Goal: Information Seeking & Learning: Learn about a topic

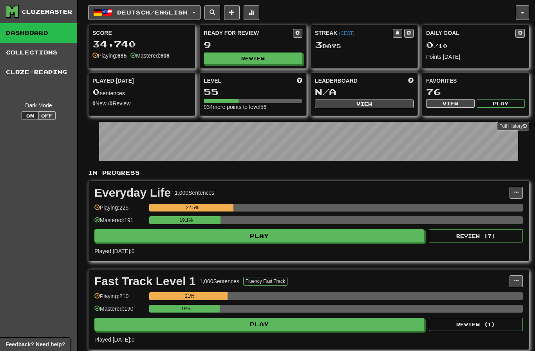
click at [278, 60] on button "Review" at bounding box center [253, 58] width 99 height 12
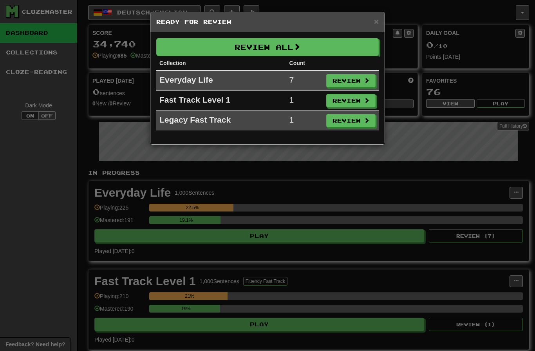
click at [328, 55] on button "Review All" at bounding box center [267, 47] width 222 height 18
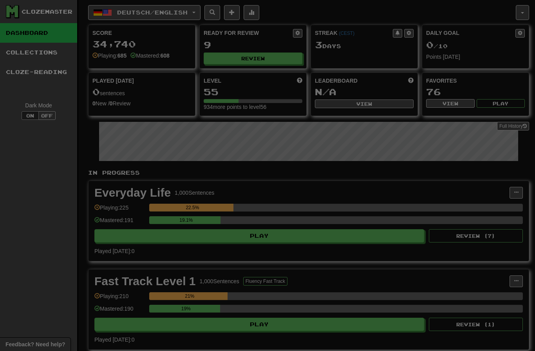
select select "********"
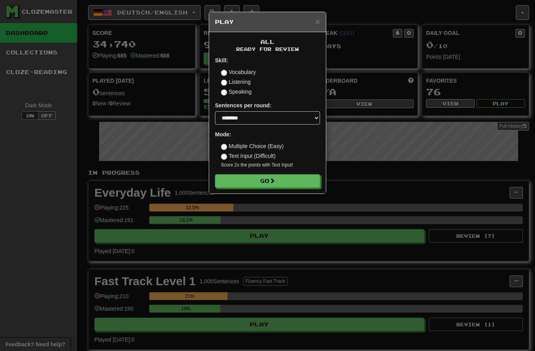
click at [296, 179] on button "Go" at bounding box center [267, 180] width 105 height 13
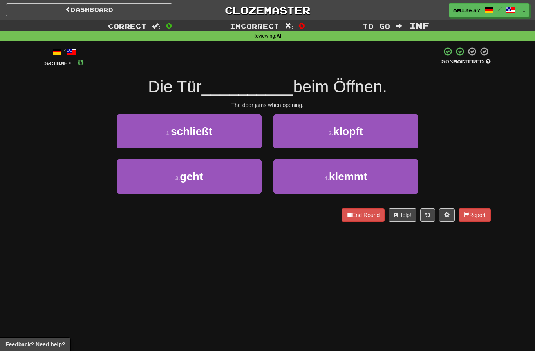
click at [232, 181] on button "3 . geht" at bounding box center [189, 176] width 145 height 34
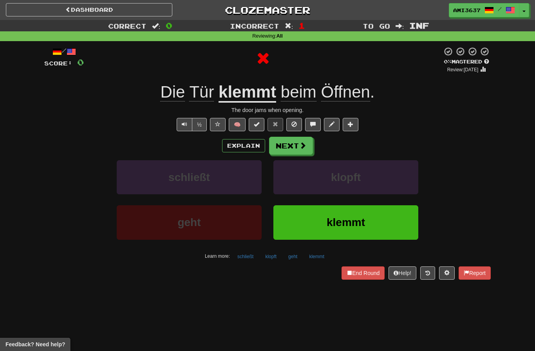
click at [294, 146] on button "Next" at bounding box center [291, 146] width 44 height 18
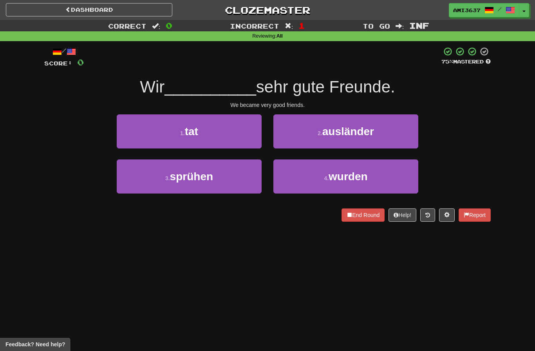
click at [393, 176] on button "4 . wurden" at bounding box center [345, 176] width 145 height 34
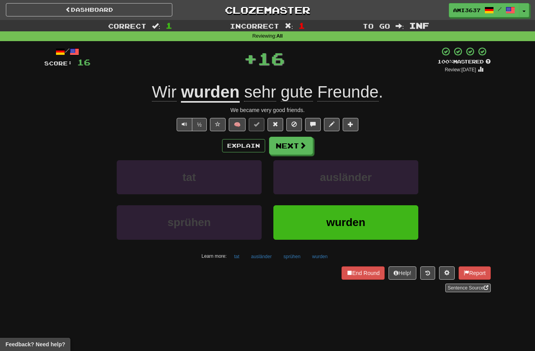
click at [362, 224] on span "wurden" at bounding box center [345, 222] width 39 height 12
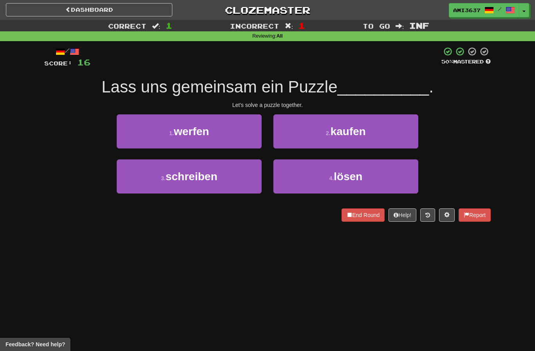
click at [357, 172] on span "lösen" at bounding box center [348, 176] width 29 height 12
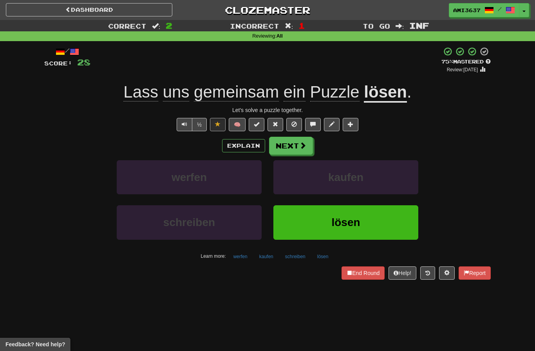
click at [365, 225] on button "lösen" at bounding box center [345, 222] width 145 height 34
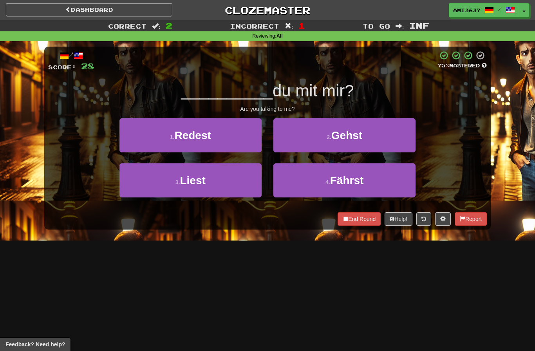
click at [380, 130] on button "2 . Gehst" at bounding box center [344, 135] width 142 height 34
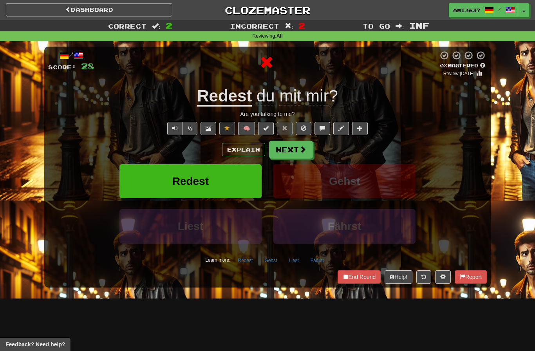
click at [235, 180] on button "Redest" at bounding box center [190, 181] width 142 height 34
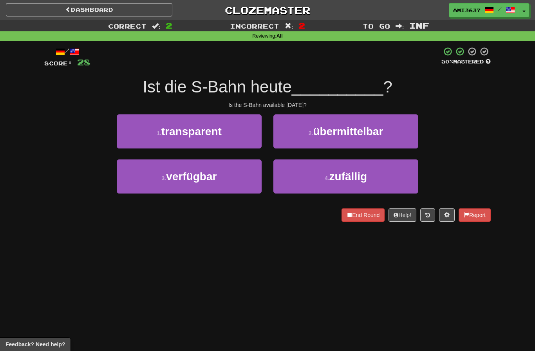
click at [236, 175] on button "3 . verfügbar" at bounding box center [189, 176] width 145 height 34
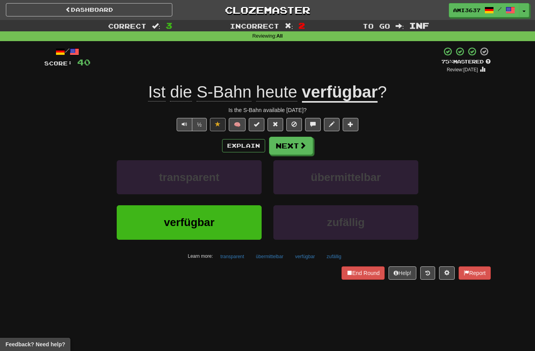
click at [225, 218] on button "verfügbar" at bounding box center [189, 222] width 145 height 34
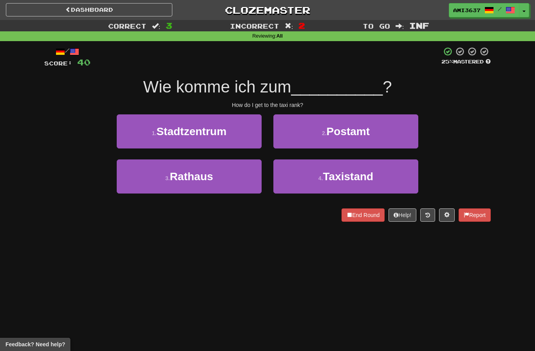
click at [375, 181] on button "4 . Taxistand" at bounding box center [345, 176] width 145 height 34
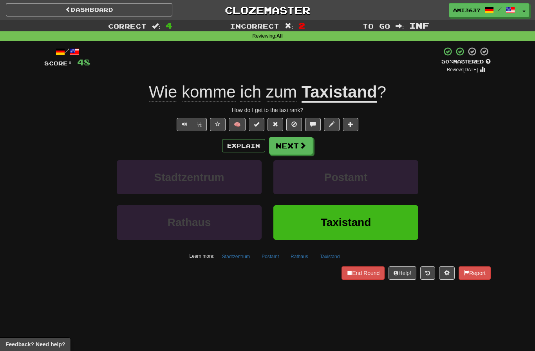
click at [341, 227] on span "Taxistand" at bounding box center [346, 222] width 51 height 12
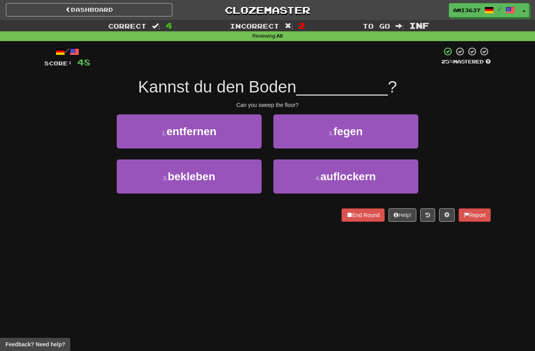
click at [358, 181] on span "auflockern" at bounding box center [348, 176] width 56 height 12
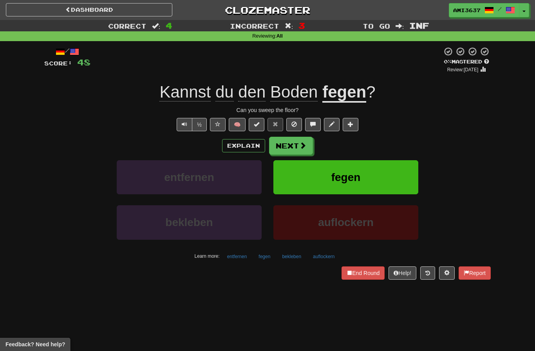
click at [405, 178] on button "fegen" at bounding box center [345, 177] width 145 height 34
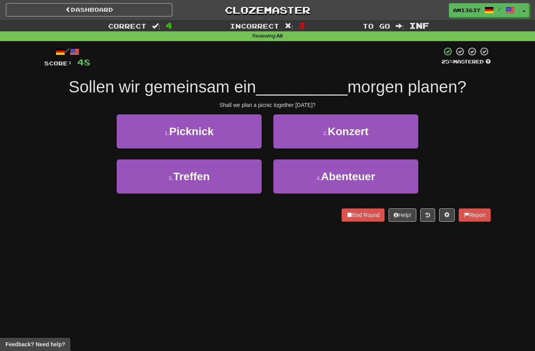
click at [228, 179] on button "3 . Treffen" at bounding box center [189, 176] width 145 height 34
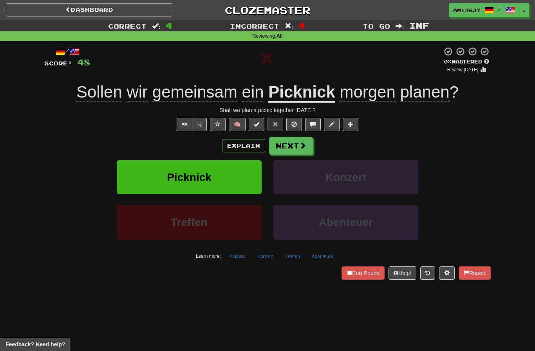
click at [230, 173] on button "Picknick" at bounding box center [189, 177] width 145 height 34
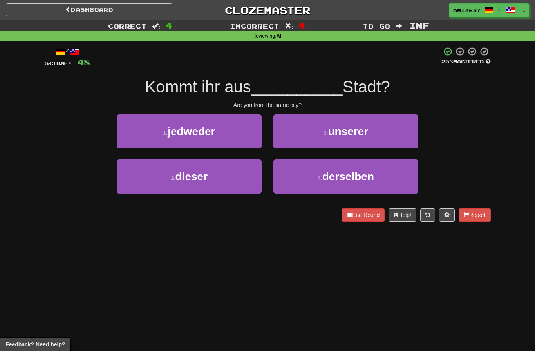
click at [301, 180] on button "4 . derselben" at bounding box center [345, 176] width 145 height 34
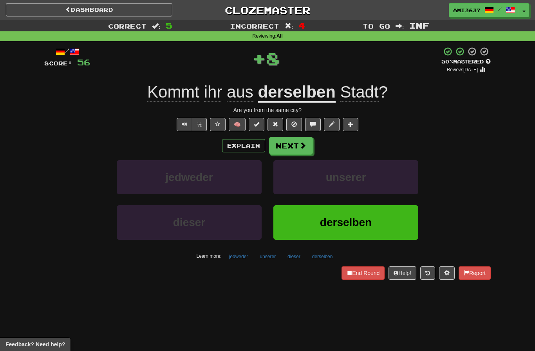
click at [349, 228] on button "derselben" at bounding box center [345, 222] width 145 height 34
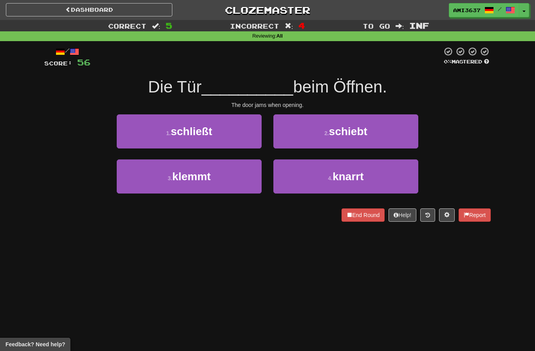
click at [236, 182] on button "3 . klemmt" at bounding box center [189, 176] width 145 height 34
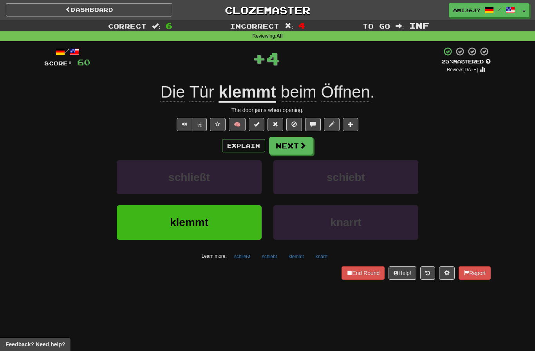
click at [231, 222] on button "klemmt" at bounding box center [189, 222] width 145 height 34
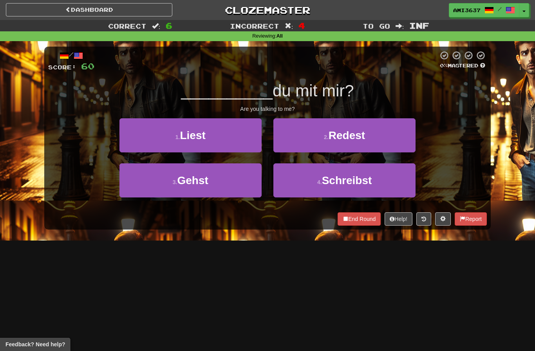
click at [311, 139] on button "2 . Redest" at bounding box center [344, 135] width 142 height 34
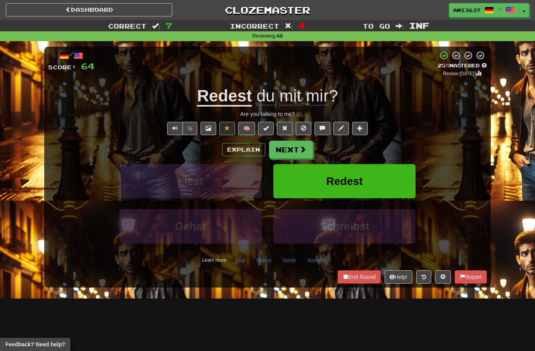
click at [293, 180] on button "Redest" at bounding box center [344, 181] width 142 height 34
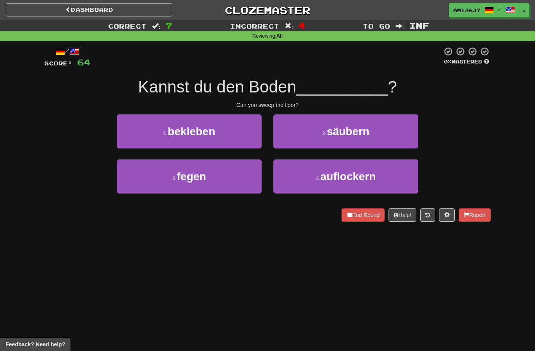
click at [158, 181] on button "3 . fegen" at bounding box center [189, 176] width 145 height 34
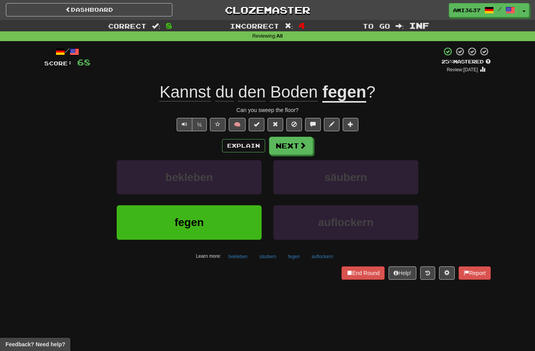
click at [239, 223] on button "fegen" at bounding box center [189, 222] width 145 height 34
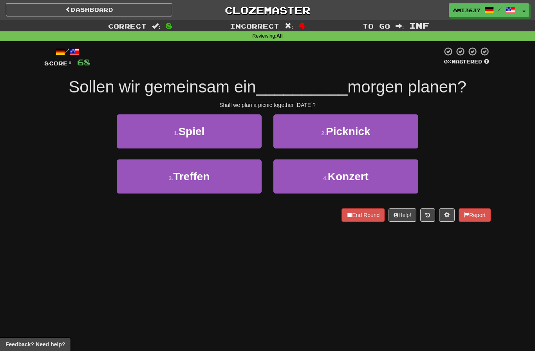
click at [400, 133] on button "2 . Picknick" at bounding box center [345, 131] width 145 height 34
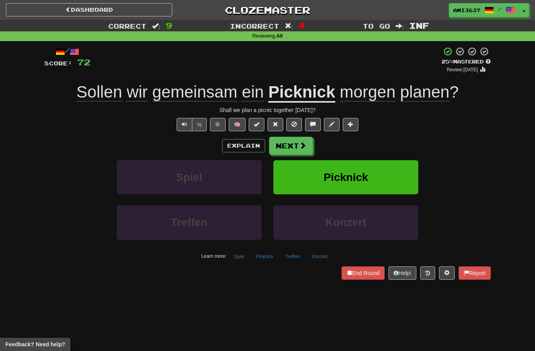
click at [386, 175] on button "Picknick" at bounding box center [345, 177] width 145 height 34
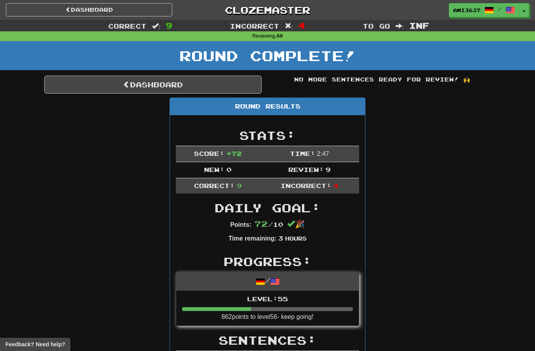
click at [87, 84] on link "Dashboard" at bounding box center [152, 85] width 217 height 18
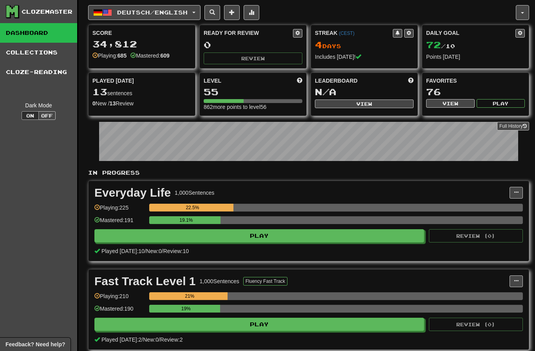
click at [124, 11] on span "Deutsch / English" at bounding box center [152, 12] width 71 height 7
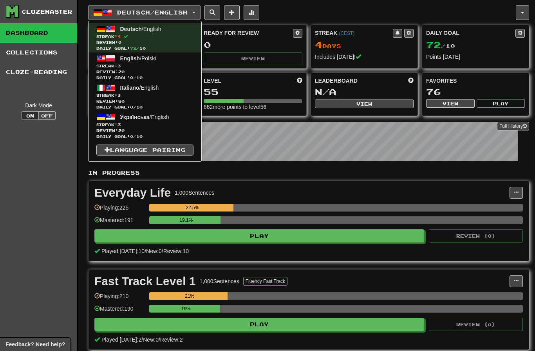
click at [112, 100] on span "Review: 80" at bounding box center [144, 101] width 97 height 6
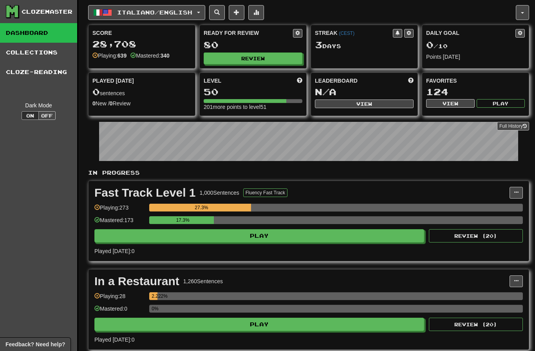
click at [269, 58] on button "Review" at bounding box center [253, 58] width 99 height 12
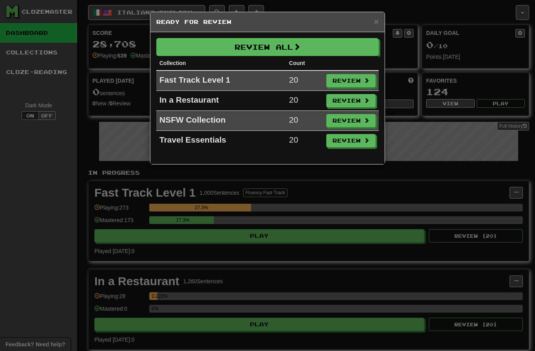
click at [298, 44] on span at bounding box center [296, 46] width 7 height 7
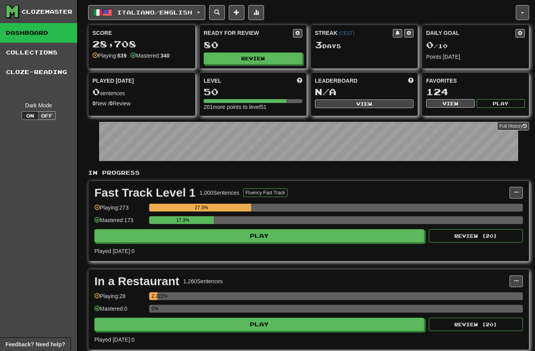
select select "********"
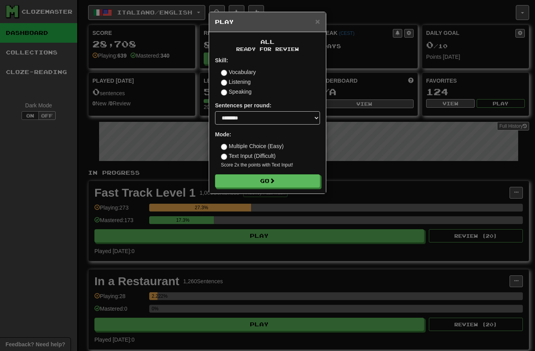
click at [297, 177] on button "Go" at bounding box center [267, 180] width 105 height 13
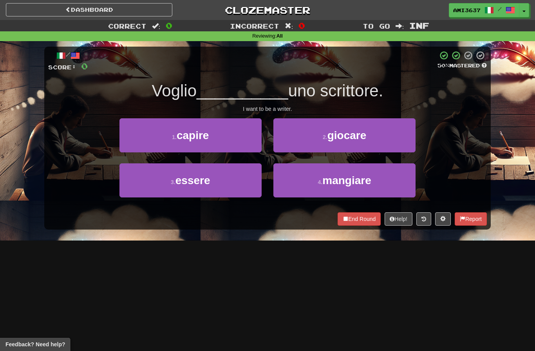
click at [181, 183] on span "essere" at bounding box center [192, 180] width 35 height 12
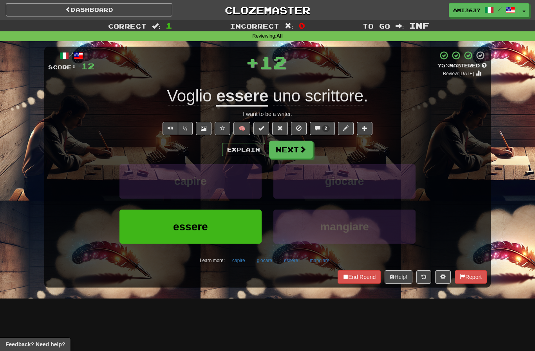
click at [295, 146] on button "Next" at bounding box center [291, 150] width 44 height 18
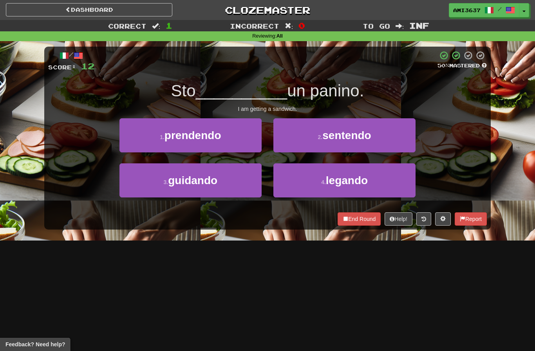
click at [381, 139] on button "2 . sentendo" at bounding box center [344, 135] width 142 height 34
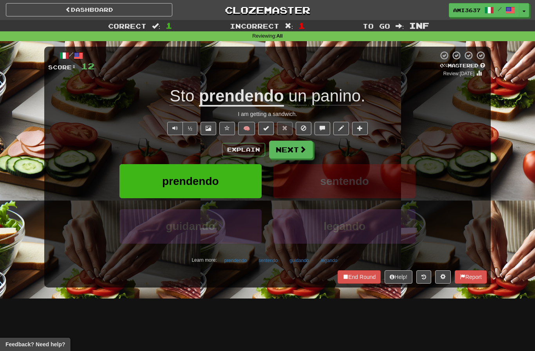
click at [208, 183] on span "prendendo" at bounding box center [190, 181] width 57 height 12
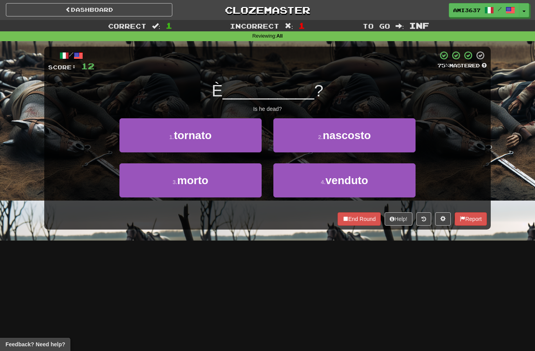
click at [238, 135] on button "1 . tornato" at bounding box center [190, 135] width 142 height 34
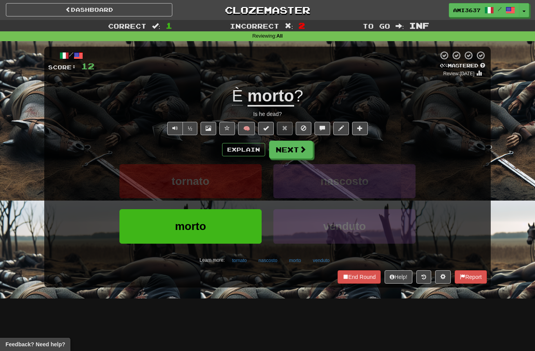
click at [210, 229] on button "morto" at bounding box center [190, 226] width 142 height 34
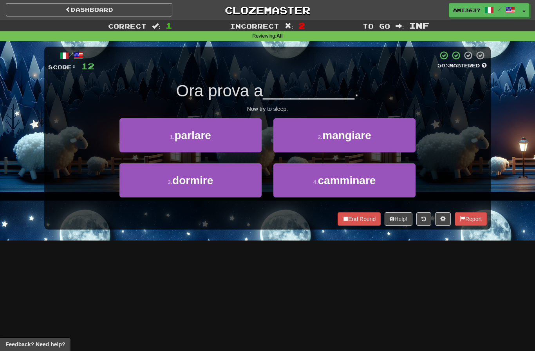
click at [397, 180] on button "4 . camminare" at bounding box center [344, 180] width 142 height 34
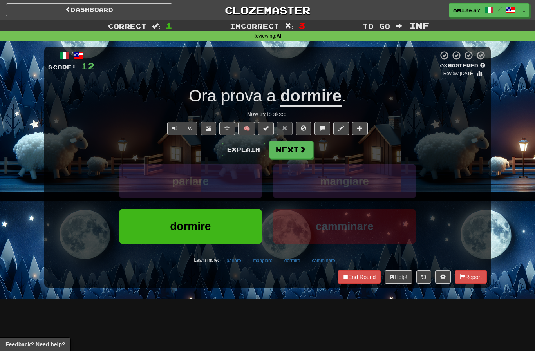
click at [248, 227] on button "dormire" at bounding box center [190, 226] width 142 height 34
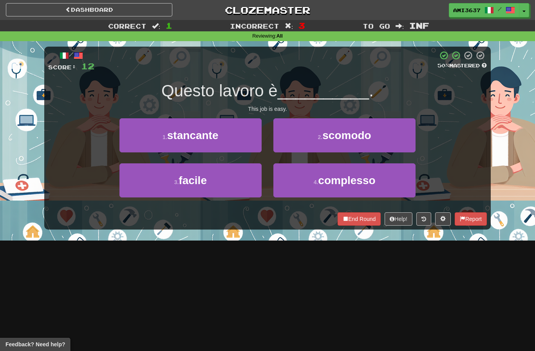
click at [221, 187] on button "3 . facile" at bounding box center [190, 180] width 142 height 34
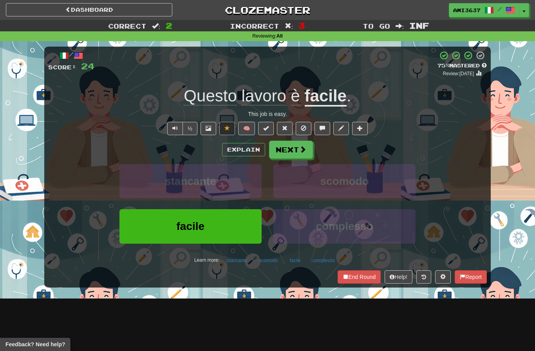
click at [224, 231] on button "facile" at bounding box center [190, 226] width 142 height 34
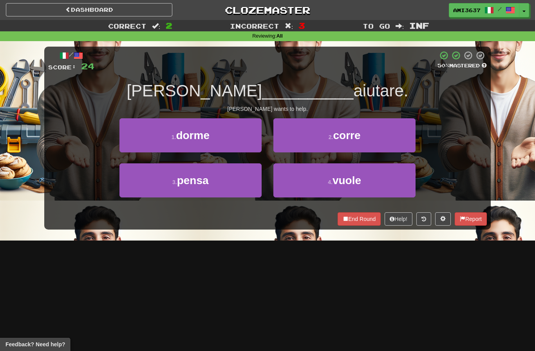
click at [237, 182] on button "3 . pensa" at bounding box center [190, 180] width 142 height 34
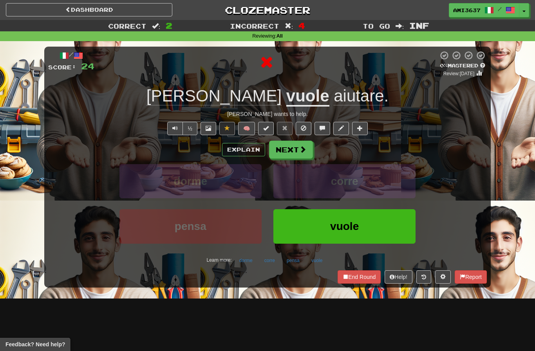
click at [298, 226] on button "vuole" at bounding box center [344, 226] width 142 height 34
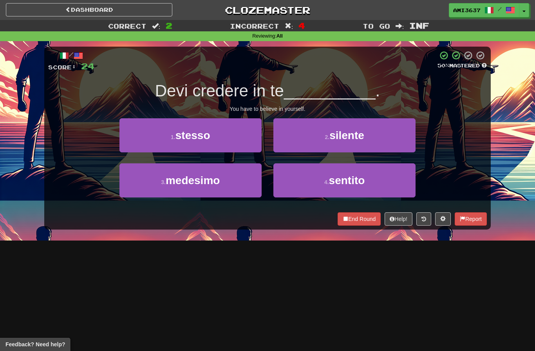
click at [297, 187] on button "4 . sentito" at bounding box center [344, 180] width 142 height 34
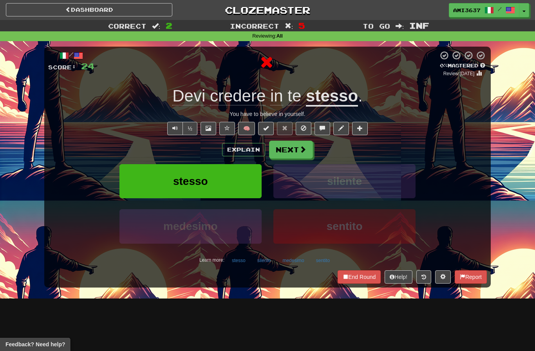
click at [239, 181] on button "stesso" at bounding box center [190, 181] width 142 height 34
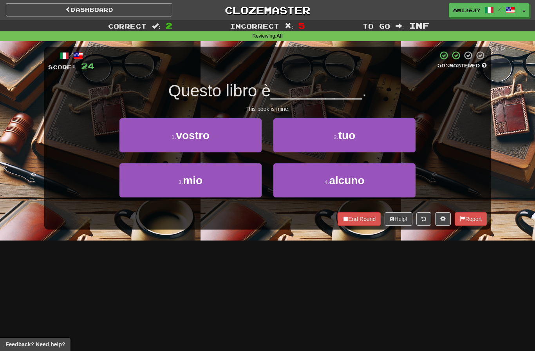
click at [246, 187] on button "3 . mio" at bounding box center [190, 180] width 142 height 34
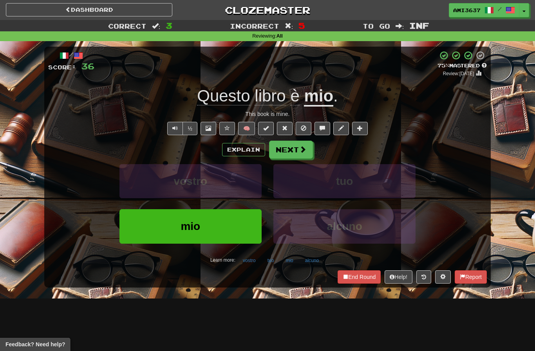
click at [244, 232] on button "mio" at bounding box center [190, 226] width 142 height 34
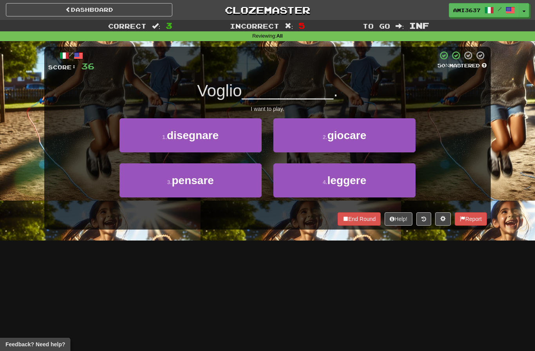
click at [321, 146] on button "2 . giocare" at bounding box center [344, 135] width 142 height 34
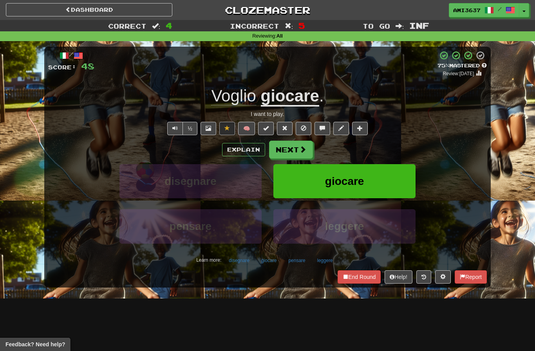
click at [398, 179] on button "giocare" at bounding box center [344, 181] width 142 height 34
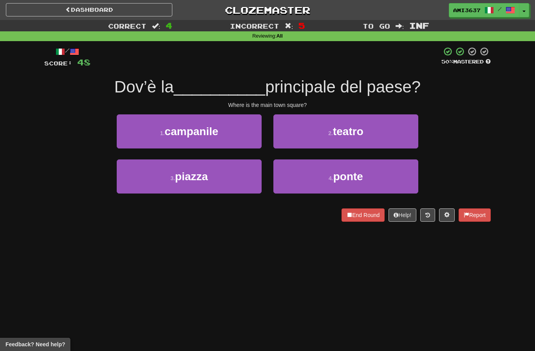
click at [153, 181] on button "3 . piazza" at bounding box center [189, 176] width 145 height 34
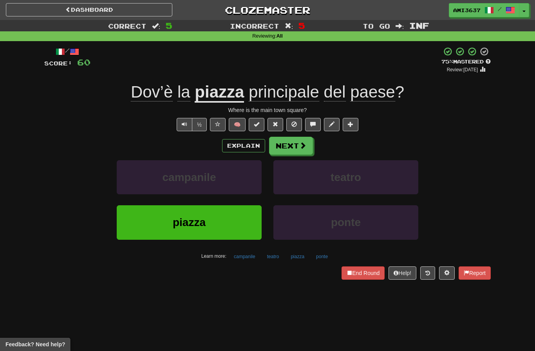
click at [214, 231] on button "piazza" at bounding box center [189, 222] width 145 height 34
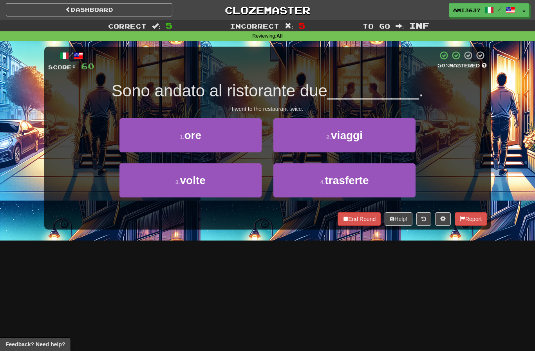
click at [338, 135] on span "viaggi" at bounding box center [347, 135] width 32 height 12
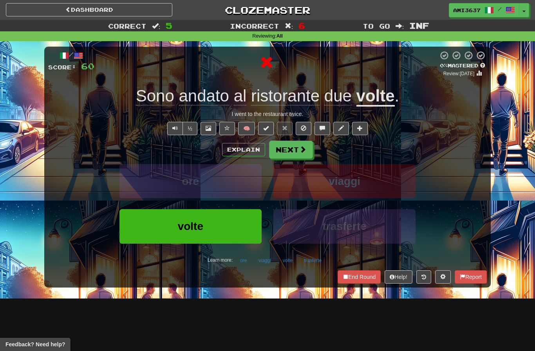
click at [215, 224] on button "volte" at bounding box center [190, 226] width 142 height 34
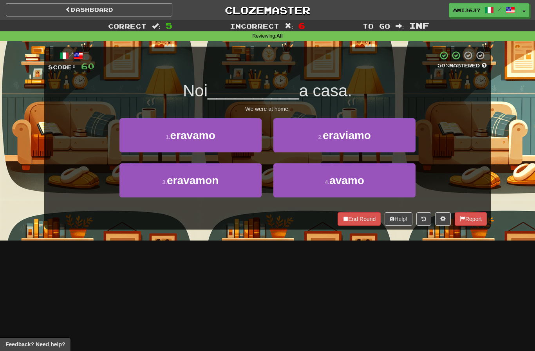
click at [237, 135] on button "1 . eravamo" at bounding box center [190, 135] width 142 height 34
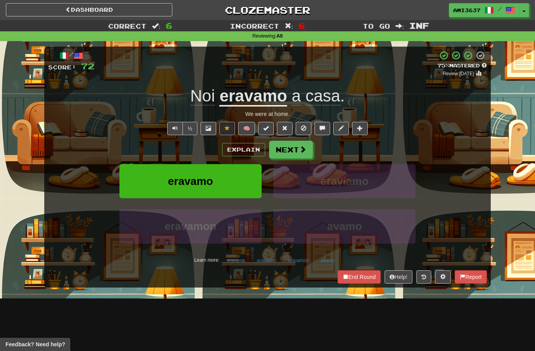
click at [145, 183] on button "eravamo" at bounding box center [190, 181] width 142 height 34
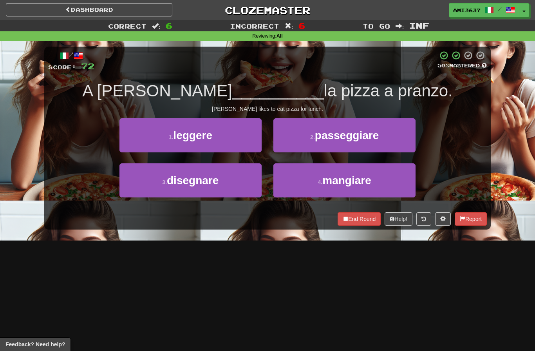
click at [395, 186] on button "4 . mangiare" at bounding box center [344, 180] width 142 height 34
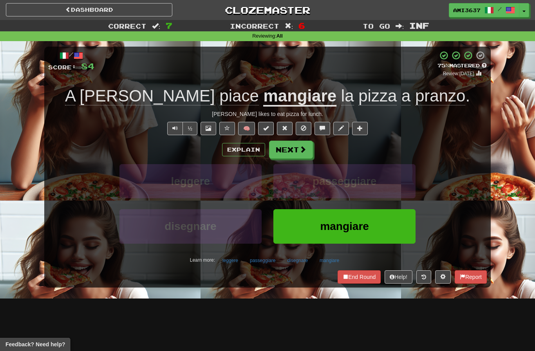
click at [372, 219] on button "mangiare" at bounding box center [344, 226] width 142 height 34
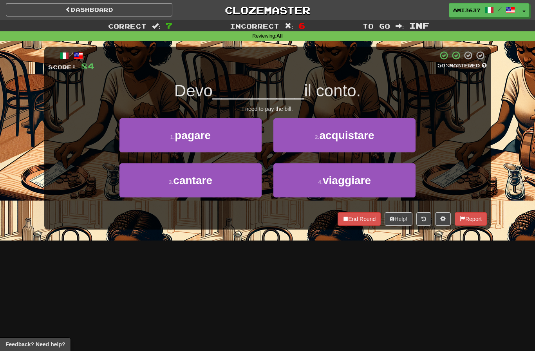
click at [142, 138] on button "1 . pagare" at bounding box center [190, 135] width 142 height 34
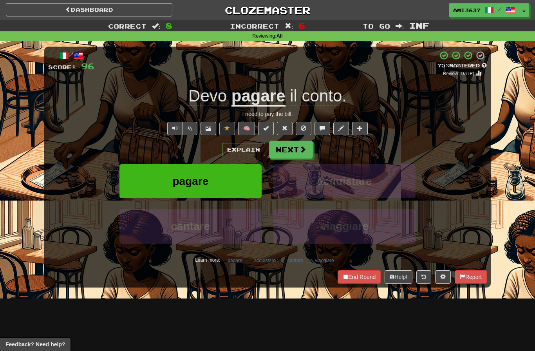
click at [139, 179] on button "pagare" at bounding box center [190, 181] width 142 height 34
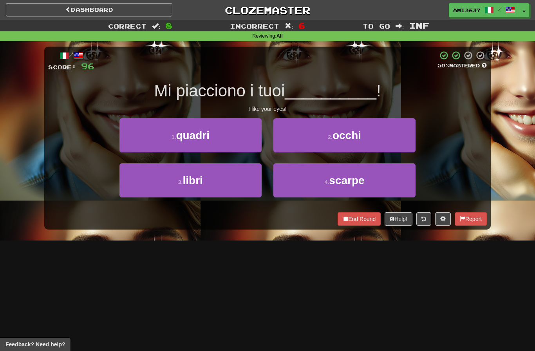
click at [410, 143] on button "2 . occhi" at bounding box center [344, 135] width 142 height 34
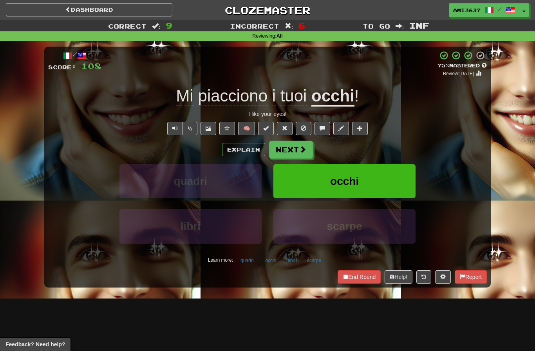
click at [403, 178] on button "occhi" at bounding box center [344, 181] width 142 height 34
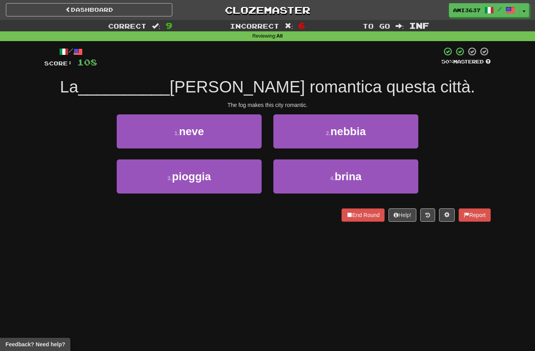
click at [226, 181] on button "3 . pioggia" at bounding box center [189, 176] width 145 height 34
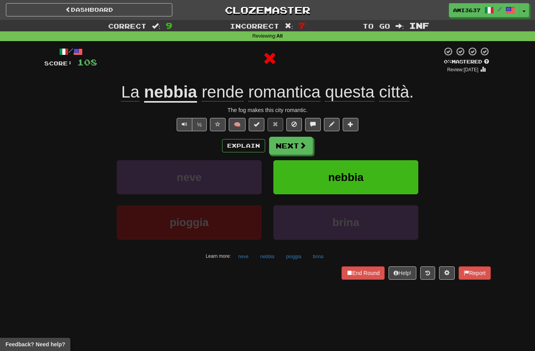
click at [314, 181] on button "nebbia" at bounding box center [345, 177] width 145 height 34
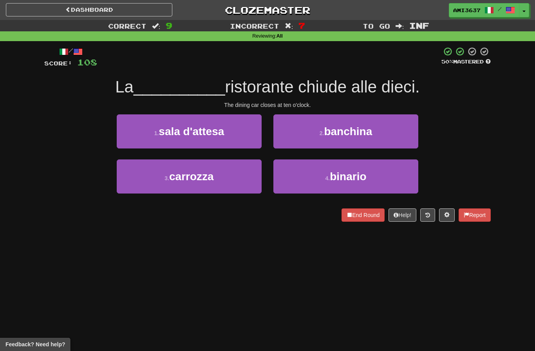
click at [239, 181] on button "3 . carrozza" at bounding box center [189, 176] width 145 height 34
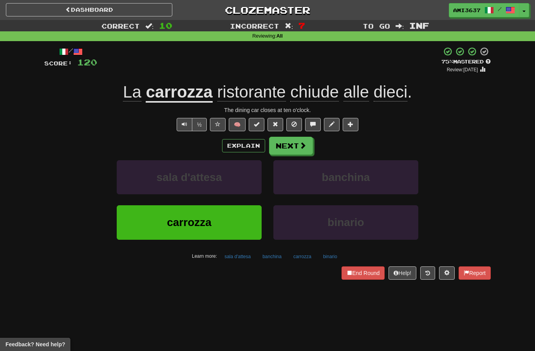
click at [224, 221] on button "carrozza" at bounding box center [189, 222] width 145 height 34
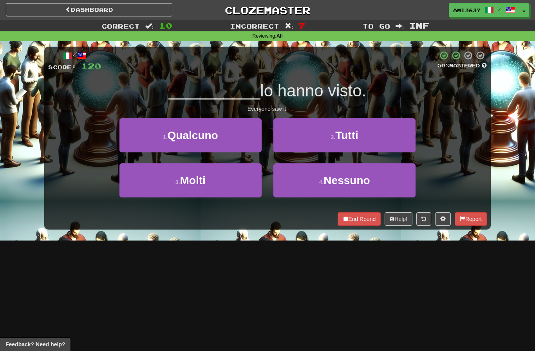
click at [337, 138] on span "Tutti" at bounding box center [346, 135] width 23 height 12
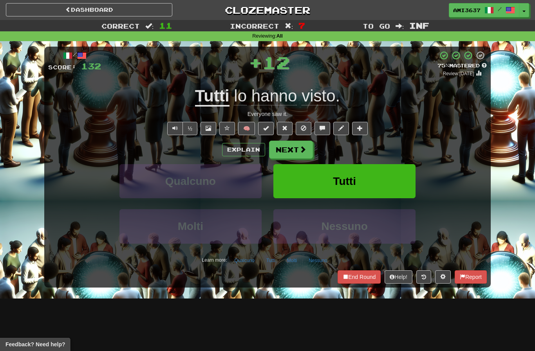
click at [299, 181] on button "Tutti" at bounding box center [344, 181] width 142 height 34
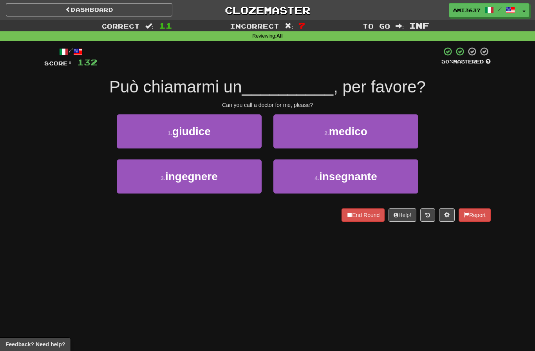
click at [383, 140] on button "2 . medico" at bounding box center [345, 131] width 145 height 34
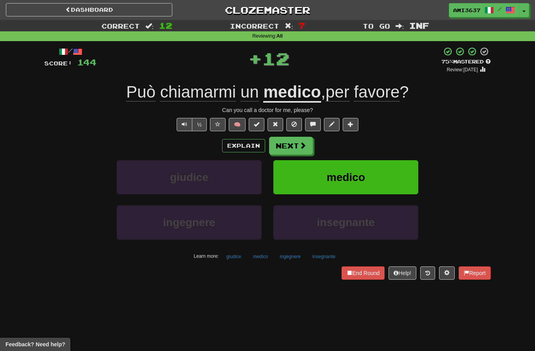
click at [379, 176] on button "medico" at bounding box center [345, 177] width 145 height 34
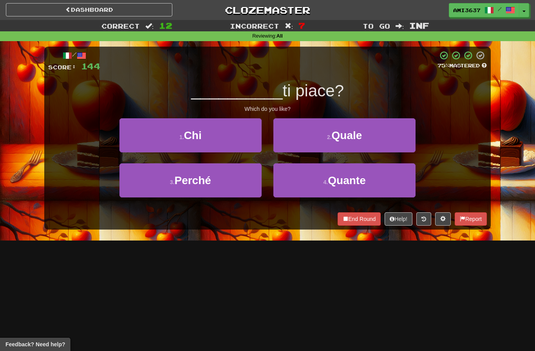
click at [252, 128] on button "1 . Chi" at bounding box center [190, 135] width 142 height 34
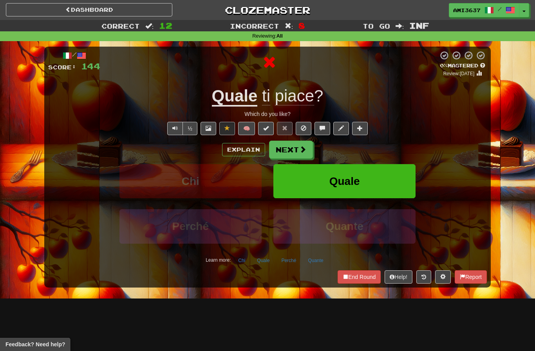
click at [363, 178] on button "Quale" at bounding box center [344, 181] width 142 height 34
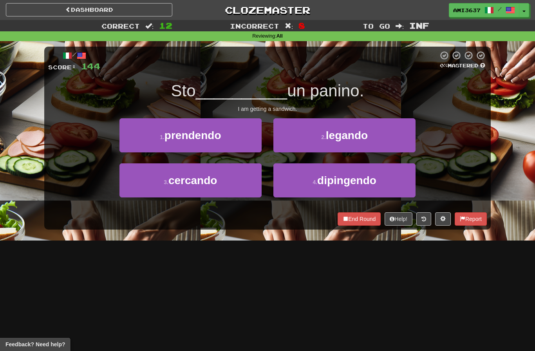
click at [367, 217] on button "End Round" at bounding box center [359, 218] width 43 height 13
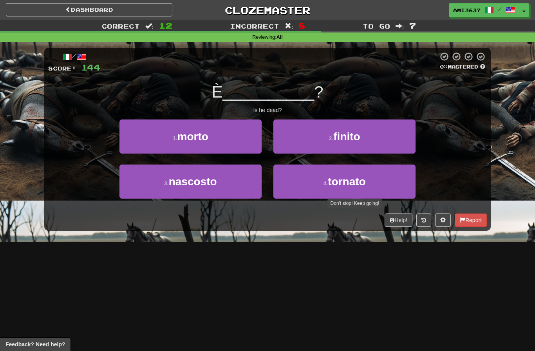
click at [246, 146] on button "1 . morto" at bounding box center [190, 136] width 142 height 34
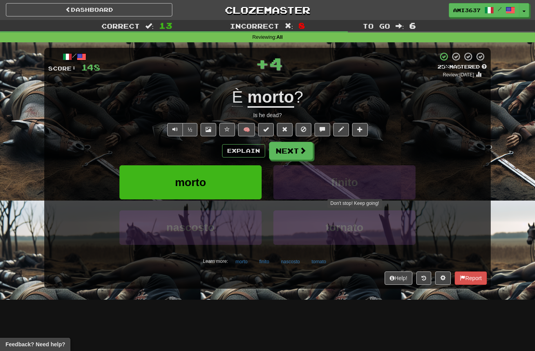
click at [304, 152] on span at bounding box center [302, 150] width 7 height 7
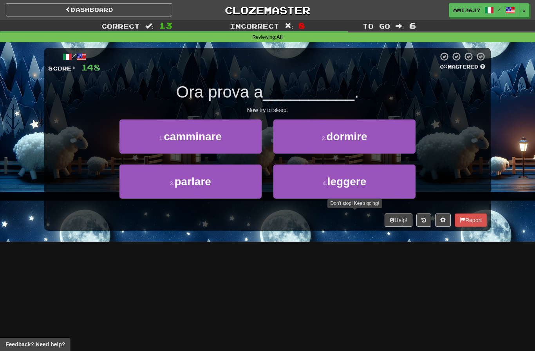
click at [383, 141] on button "2 . dormire" at bounding box center [344, 136] width 142 height 34
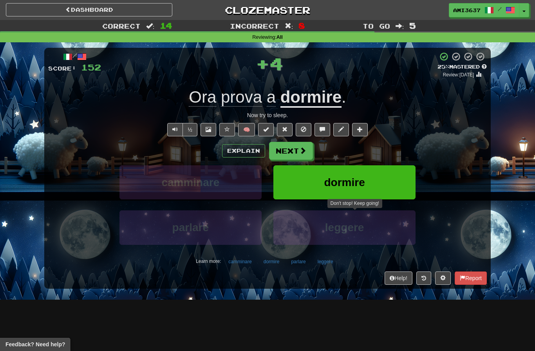
click at [338, 181] on span "dormire" at bounding box center [344, 182] width 41 height 12
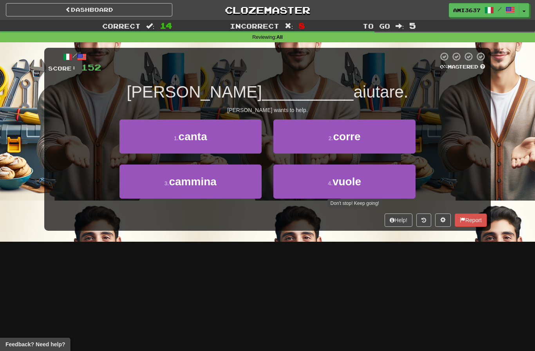
click at [314, 190] on button "4 . vuole" at bounding box center [344, 182] width 142 height 34
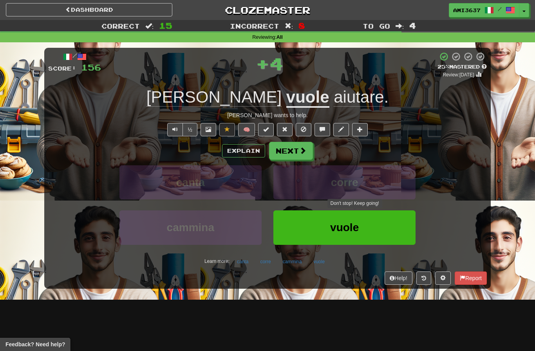
click at [305, 226] on button "vuole" at bounding box center [344, 227] width 142 height 34
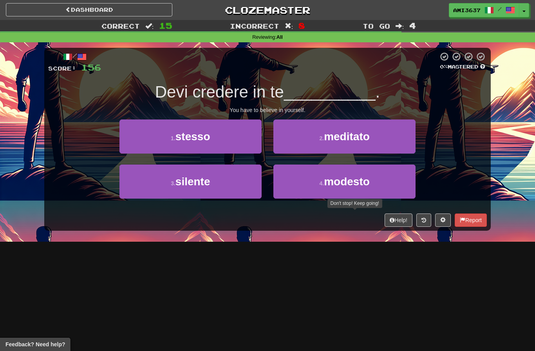
click at [222, 136] on button "1 . stesso" at bounding box center [190, 136] width 142 height 34
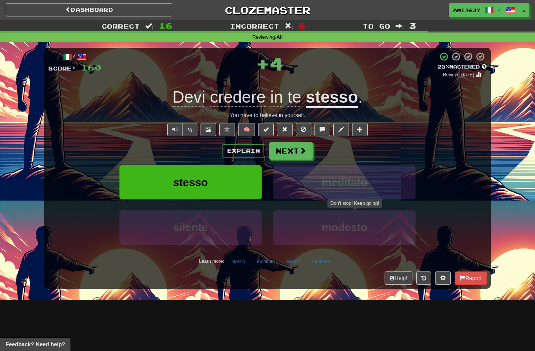
click at [239, 182] on button "stesso" at bounding box center [190, 182] width 142 height 34
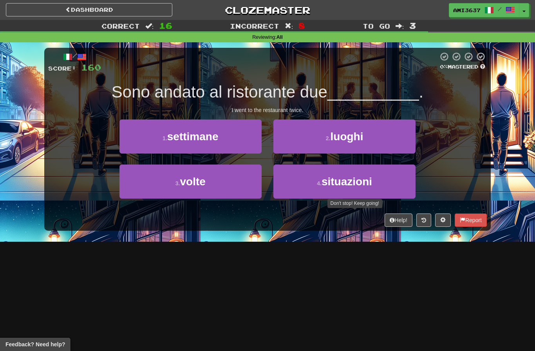
click at [238, 183] on button "3 . volte" at bounding box center [190, 182] width 142 height 34
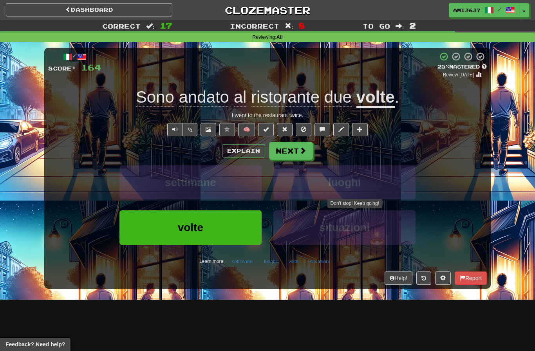
click at [220, 227] on button "volte" at bounding box center [190, 227] width 142 height 34
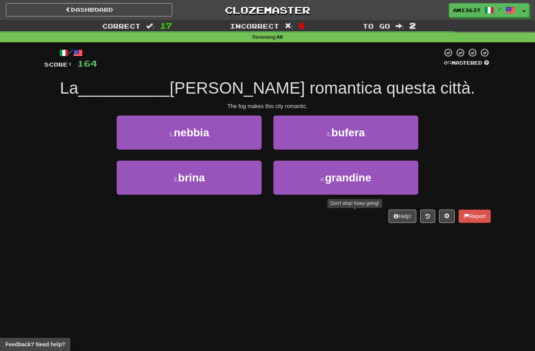
click at [237, 132] on button "1 . nebbia" at bounding box center [189, 133] width 145 height 34
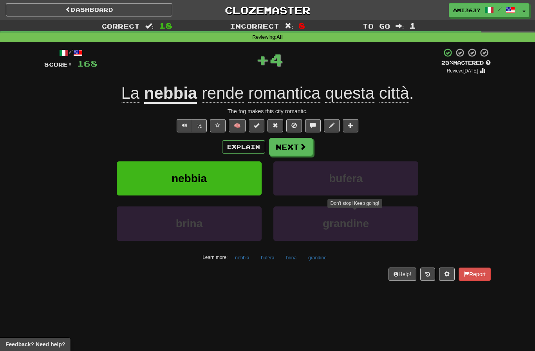
click at [235, 175] on button "nebbia" at bounding box center [189, 178] width 145 height 34
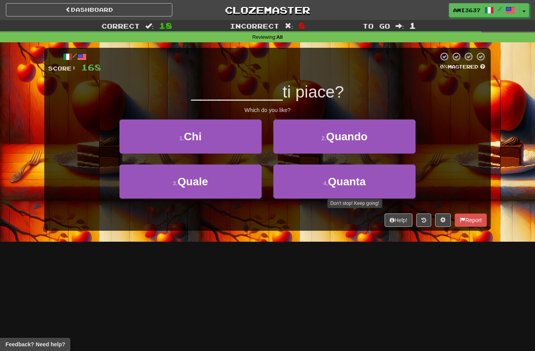
click at [235, 188] on button "3 . Quale" at bounding box center [190, 182] width 142 height 34
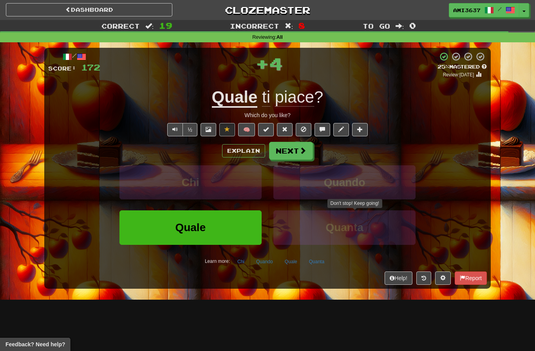
click at [209, 224] on button "Quale" at bounding box center [190, 227] width 142 height 34
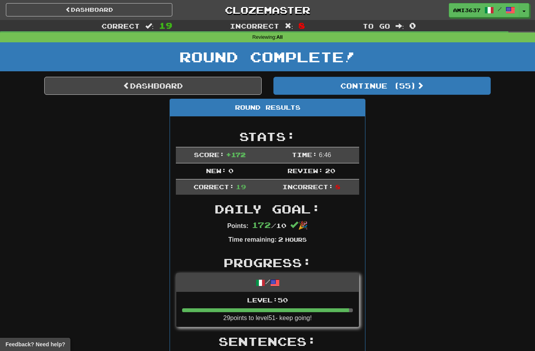
click at [241, 84] on link "Dashboard" at bounding box center [152, 86] width 217 height 18
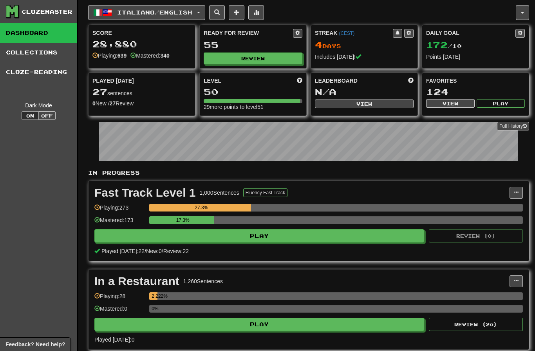
click at [171, 16] on button "Italiano / English" at bounding box center [146, 12] width 117 height 15
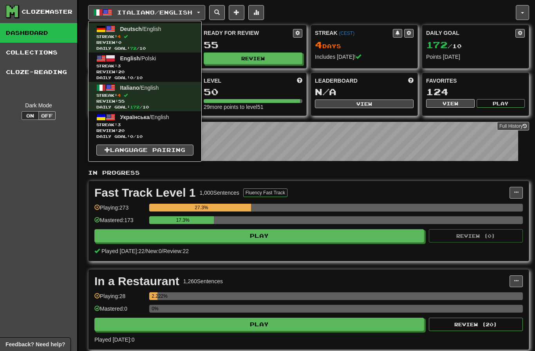
click at [170, 67] on span "Streak: 3" at bounding box center [144, 66] width 97 height 6
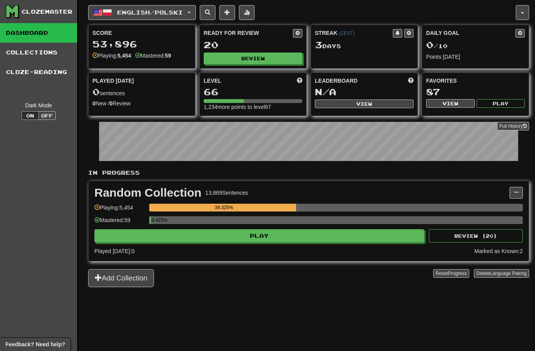
click at [252, 64] on button "Review" at bounding box center [253, 58] width 99 height 12
select select "********"
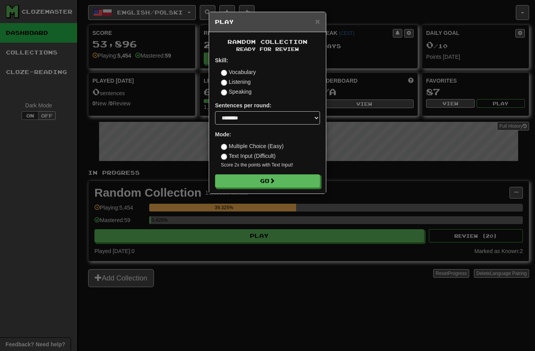
click at [280, 180] on button "Go" at bounding box center [267, 180] width 105 height 13
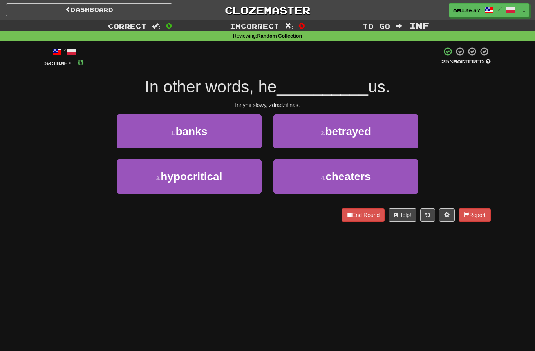
click at [380, 132] on button "2 . betrayed" at bounding box center [345, 131] width 145 height 34
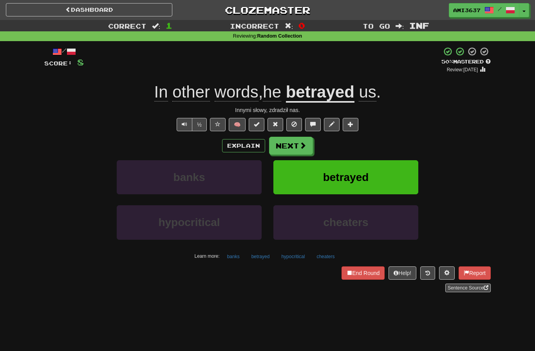
click at [318, 177] on button "betrayed" at bounding box center [345, 177] width 145 height 34
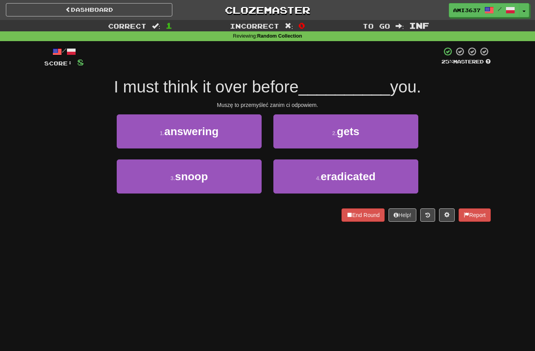
click at [222, 136] on button "1 . answering" at bounding box center [189, 131] width 145 height 34
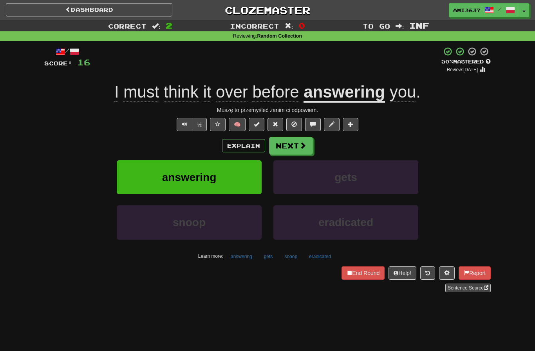
click at [221, 179] on button "answering" at bounding box center [189, 177] width 145 height 34
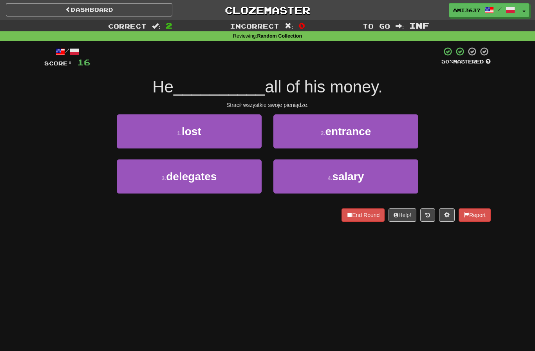
click at [236, 134] on button "1 . lost" at bounding box center [189, 131] width 145 height 34
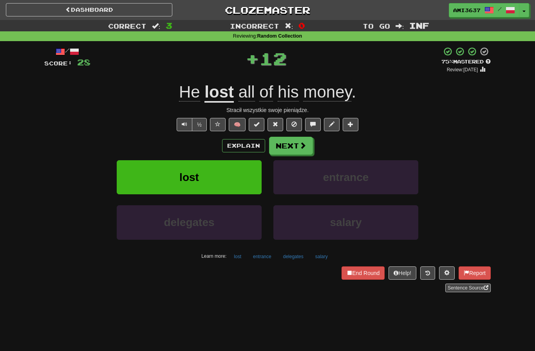
click at [228, 184] on button "lost" at bounding box center [189, 177] width 145 height 34
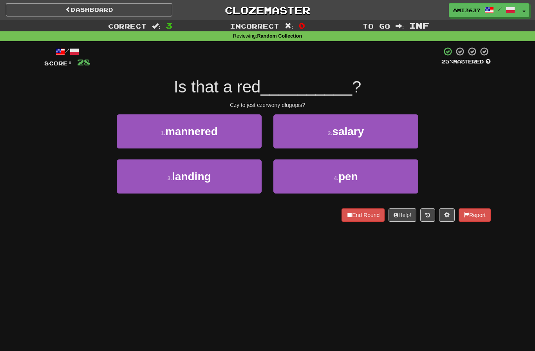
click at [286, 183] on button "4 . pen" at bounding box center [345, 176] width 145 height 34
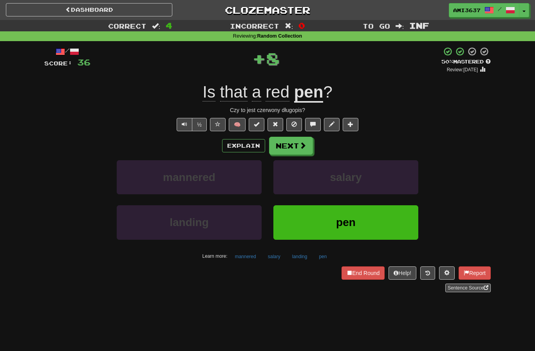
click at [338, 227] on span "pen" at bounding box center [346, 222] width 20 height 12
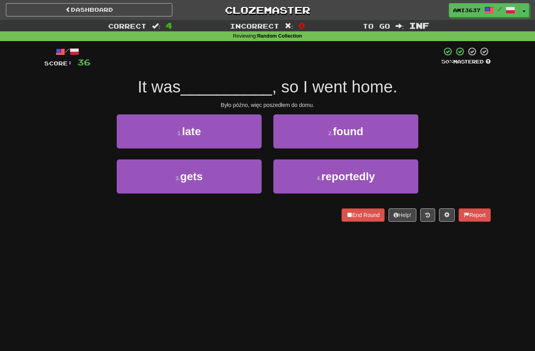
click at [242, 131] on button "1 . late" at bounding box center [189, 131] width 145 height 34
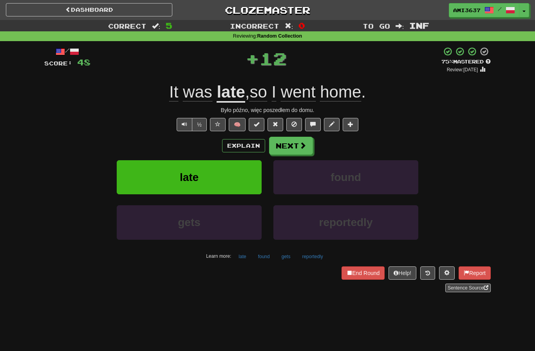
click at [242, 179] on button "late" at bounding box center [189, 177] width 145 height 34
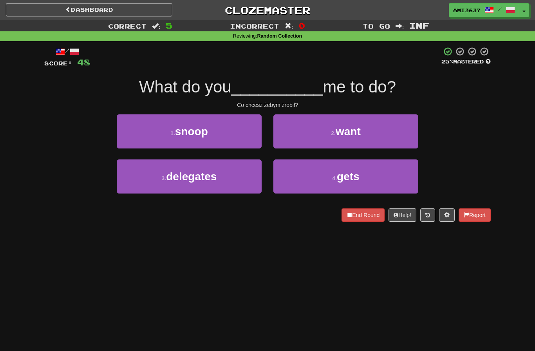
click at [397, 130] on button "2 . want" at bounding box center [345, 131] width 145 height 34
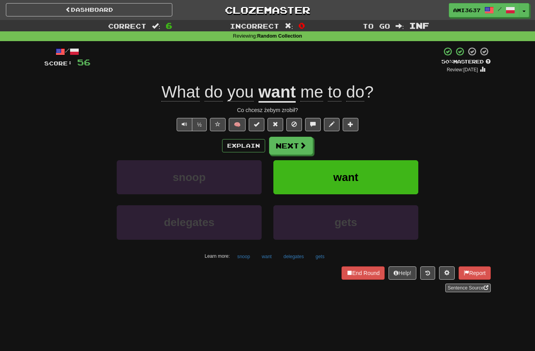
click at [391, 178] on button "want" at bounding box center [345, 177] width 145 height 34
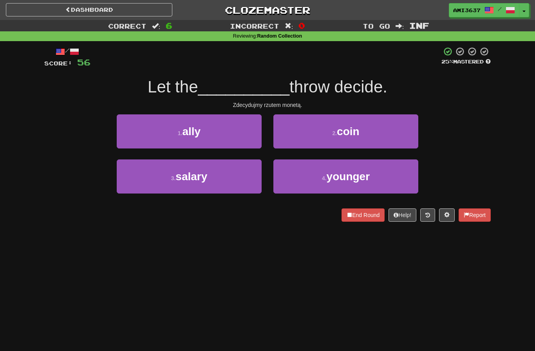
click at [400, 132] on button "2 . coin" at bounding box center [345, 131] width 145 height 34
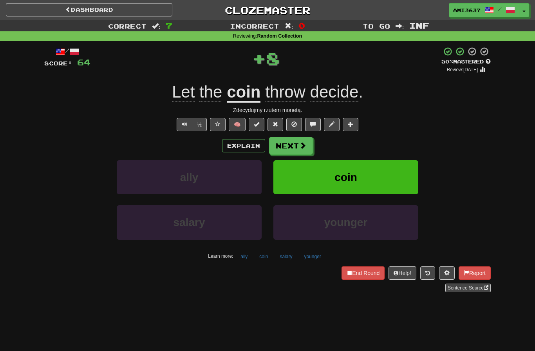
click at [384, 171] on button "coin" at bounding box center [345, 177] width 145 height 34
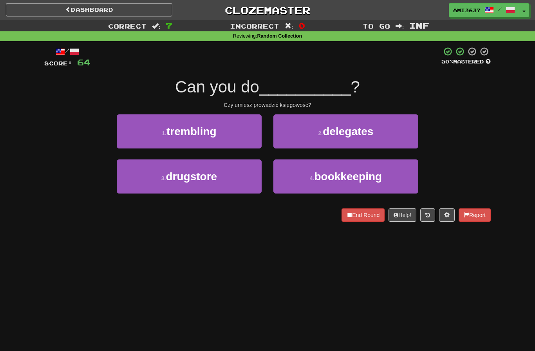
click at [396, 169] on button "4 . bookkeeping" at bounding box center [345, 176] width 145 height 34
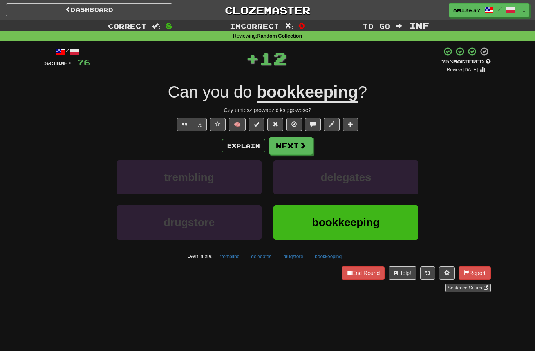
click at [381, 221] on button "bookkeeping" at bounding box center [345, 222] width 145 height 34
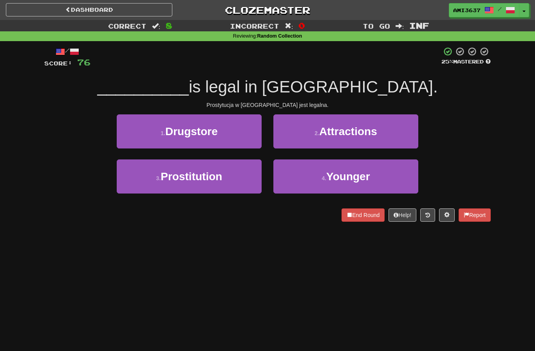
click at [149, 182] on button "3 . Prostitution" at bounding box center [189, 176] width 145 height 34
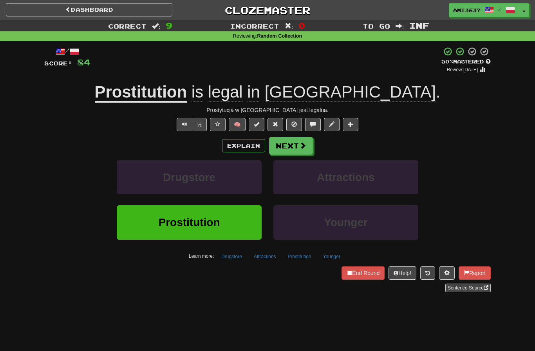
click at [139, 223] on button "Prostitution" at bounding box center [189, 222] width 145 height 34
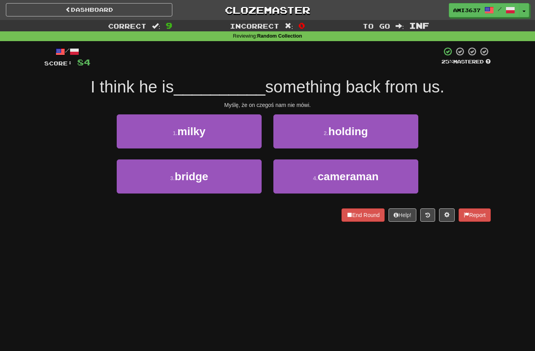
click at [404, 136] on button "2 . holding" at bounding box center [345, 131] width 145 height 34
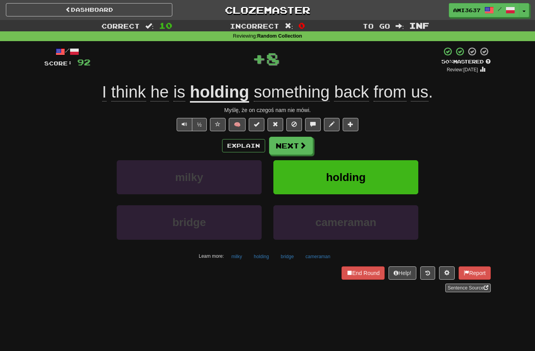
click at [394, 172] on button "holding" at bounding box center [345, 177] width 145 height 34
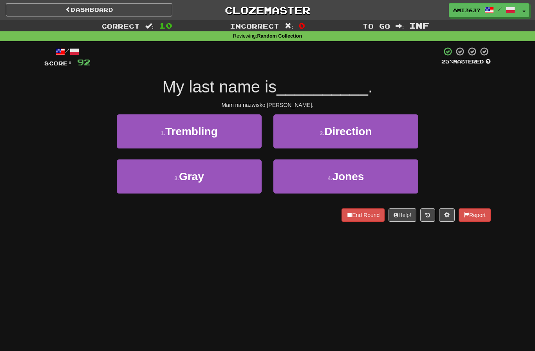
click at [395, 173] on button "4 . Jones" at bounding box center [345, 176] width 145 height 34
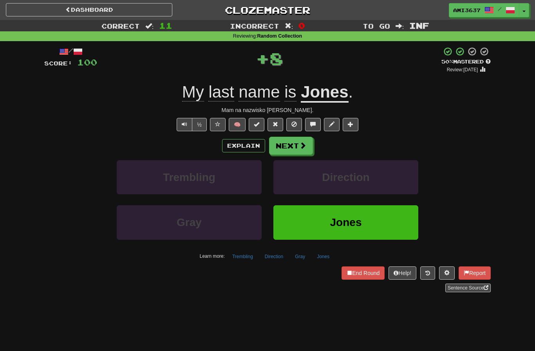
click at [384, 221] on button "Jones" at bounding box center [345, 222] width 145 height 34
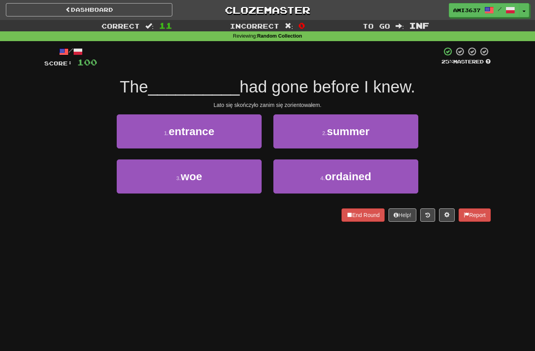
click at [409, 180] on button "4 . ordained" at bounding box center [345, 176] width 145 height 34
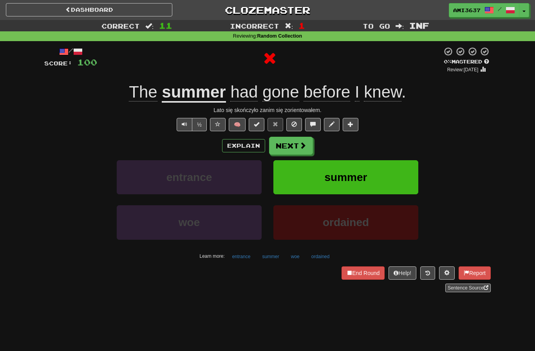
click at [403, 184] on button "summer" at bounding box center [345, 177] width 145 height 34
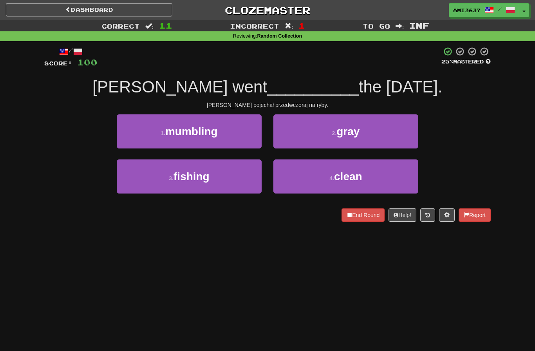
click at [233, 174] on button "3 . fishing" at bounding box center [189, 176] width 145 height 34
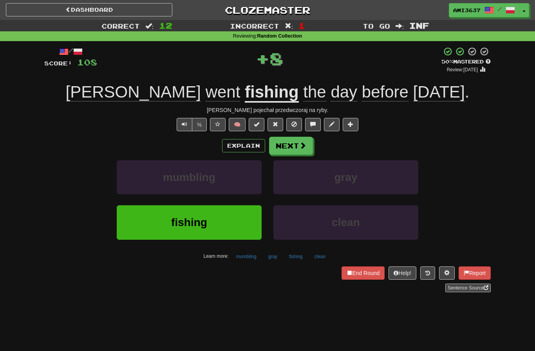
click at [233, 226] on button "fishing" at bounding box center [189, 222] width 145 height 34
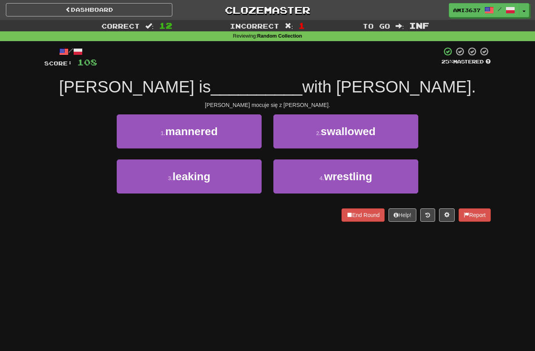
click at [305, 181] on button "4 . wrestling" at bounding box center [345, 176] width 145 height 34
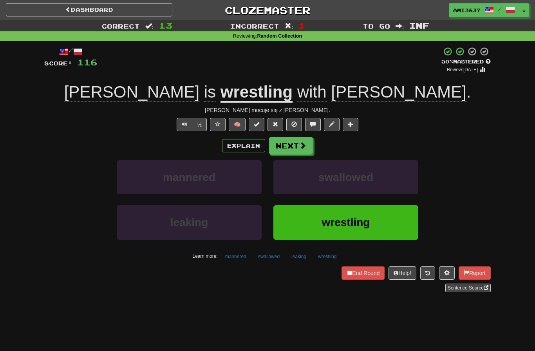
click at [394, 228] on button "wrestling" at bounding box center [345, 222] width 145 height 34
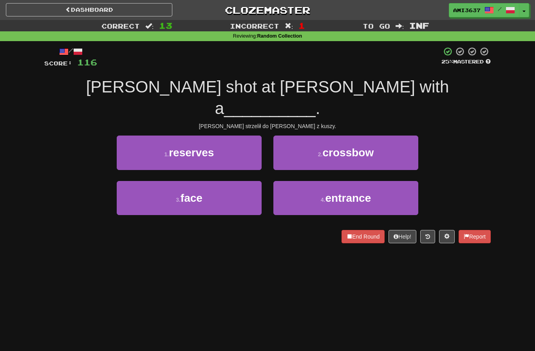
click at [399, 136] on button "2 . crossbow" at bounding box center [345, 153] width 145 height 34
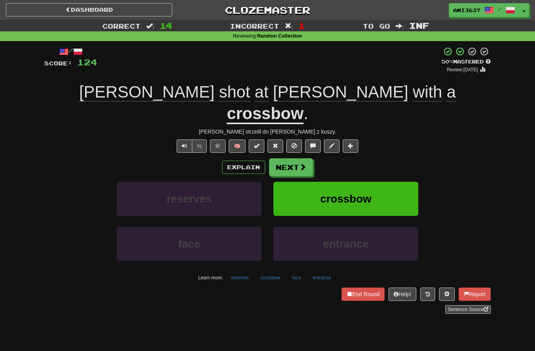
click at [403, 182] on button "crossbow" at bounding box center [345, 199] width 145 height 34
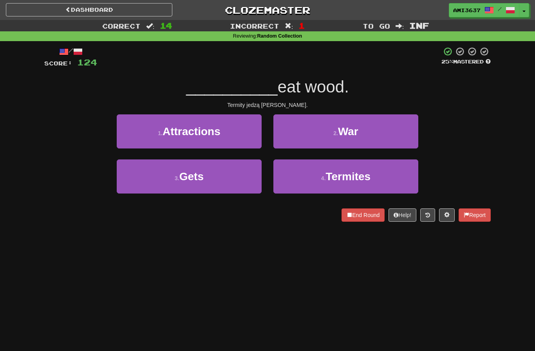
click at [403, 182] on button "4 . Termites" at bounding box center [345, 176] width 145 height 34
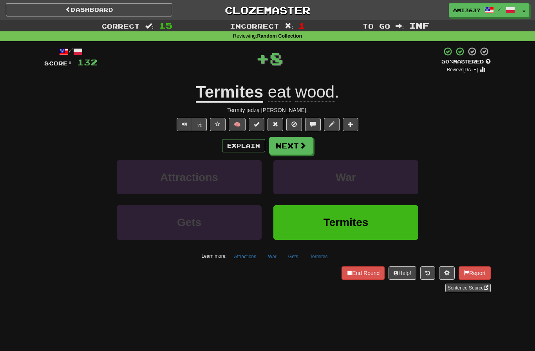
click at [392, 220] on button "Termites" at bounding box center [345, 222] width 145 height 34
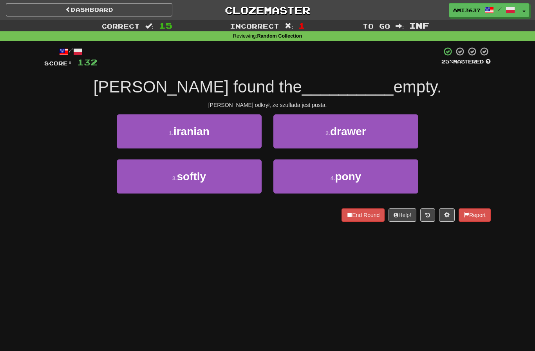
click at [396, 128] on button "2 . drawer" at bounding box center [345, 131] width 145 height 34
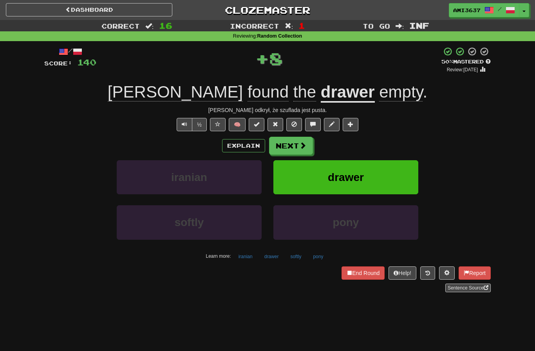
click at [402, 184] on button "drawer" at bounding box center [345, 177] width 145 height 34
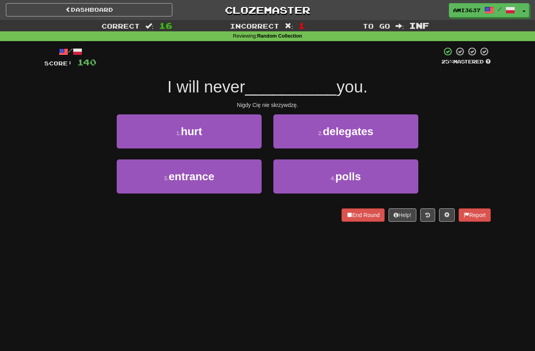
click at [141, 135] on button "1 . hurt" at bounding box center [189, 131] width 145 height 34
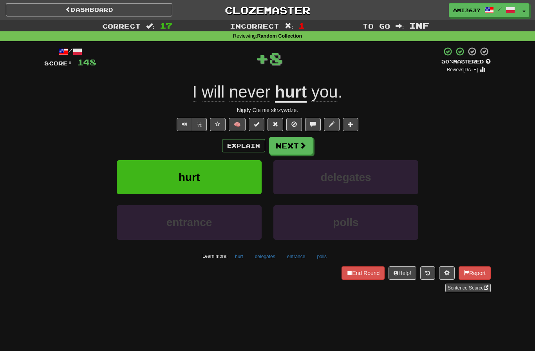
click at [137, 169] on button "hurt" at bounding box center [189, 177] width 145 height 34
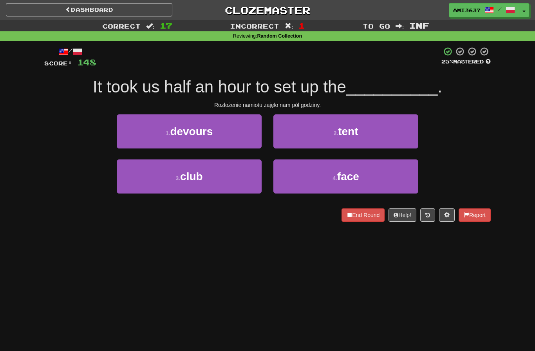
click at [304, 184] on button "4 . face" at bounding box center [345, 176] width 145 height 34
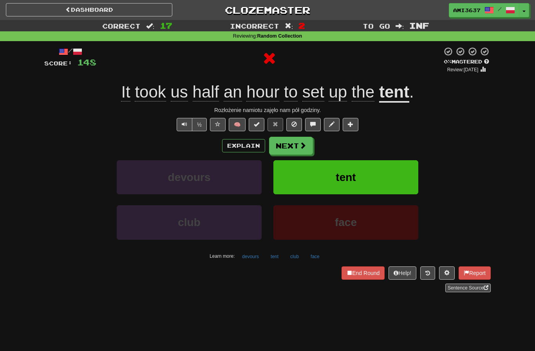
click at [318, 176] on button "tent" at bounding box center [345, 177] width 145 height 34
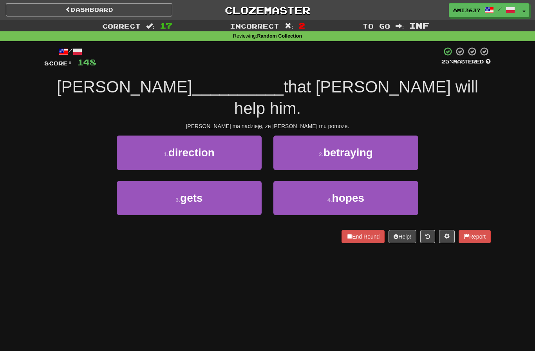
click at [300, 184] on button "4 . hopes" at bounding box center [345, 198] width 145 height 34
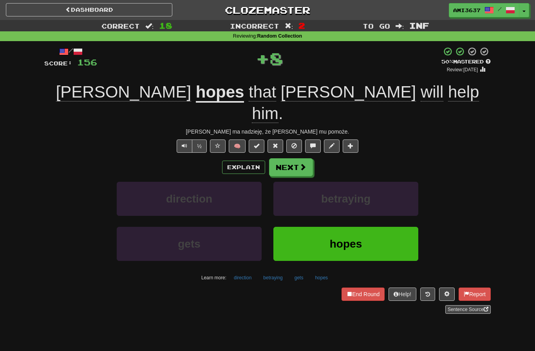
click at [309, 227] on button "hopes" at bounding box center [345, 244] width 145 height 34
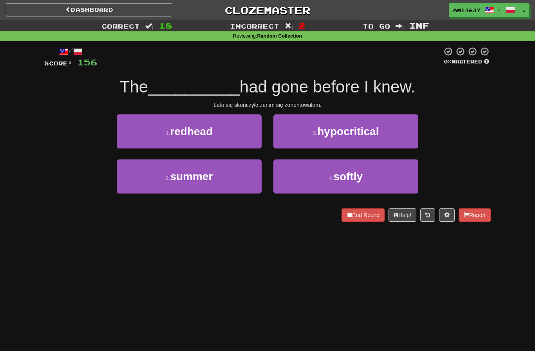
click at [237, 176] on button "3 . summer" at bounding box center [189, 176] width 145 height 34
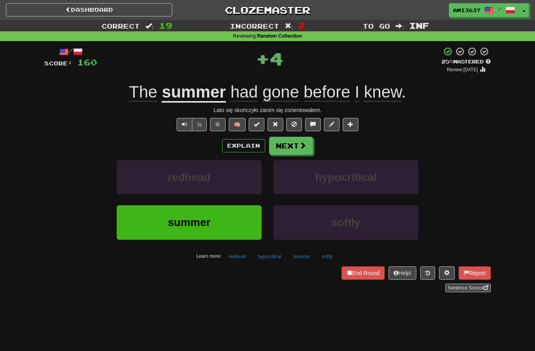
click at [239, 222] on button "summer" at bounding box center [189, 222] width 145 height 34
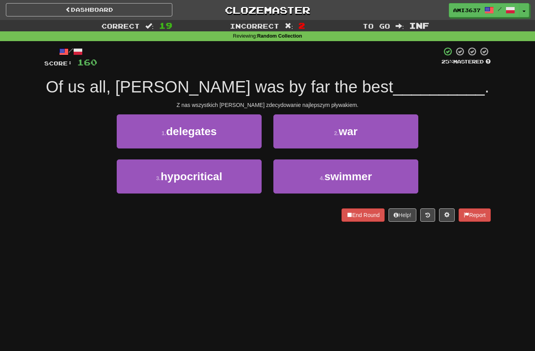
click at [306, 177] on button "4 . swimmer" at bounding box center [345, 176] width 145 height 34
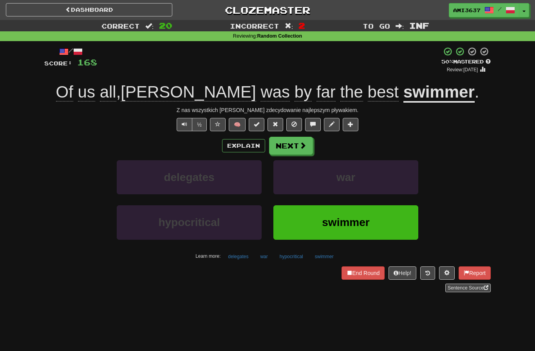
click at [299, 224] on button "swimmer" at bounding box center [345, 222] width 145 height 34
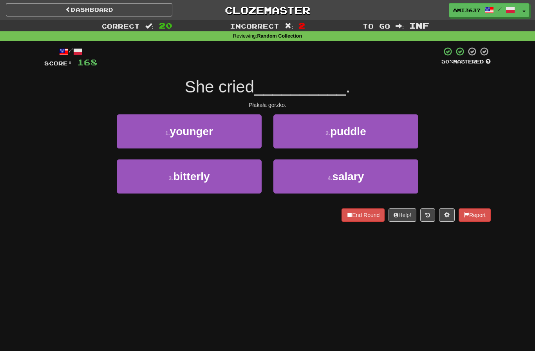
click at [237, 183] on button "3 . bitterly" at bounding box center [189, 176] width 145 height 34
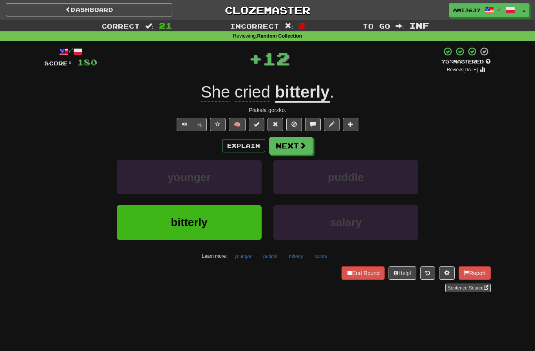
click at [234, 223] on button "bitterly" at bounding box center [189, 222] width 145 height 34
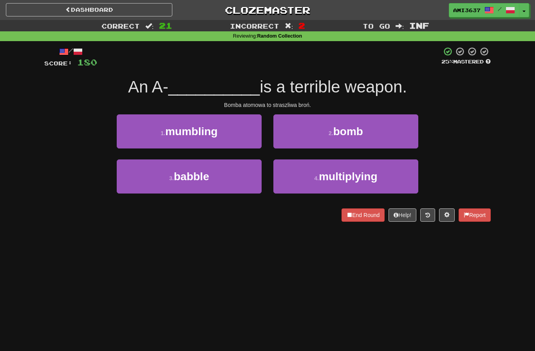
click at [342, 131] on span "bomb" at bounding box center [348, 131] width 30 height 12
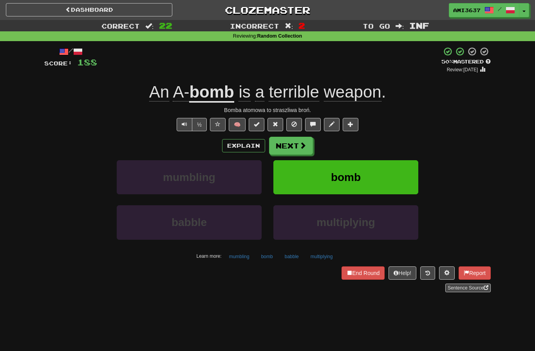
click at [325, 180] on button "bomb" at bounding box center [345, 177] width 145 height 34
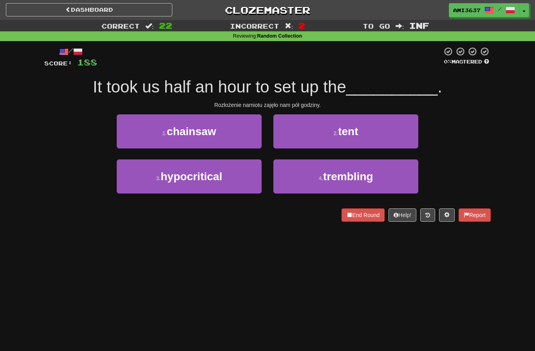
click at [349, 137] on button "2 . tent" at bounding box center [345, 131] width 145 height 34
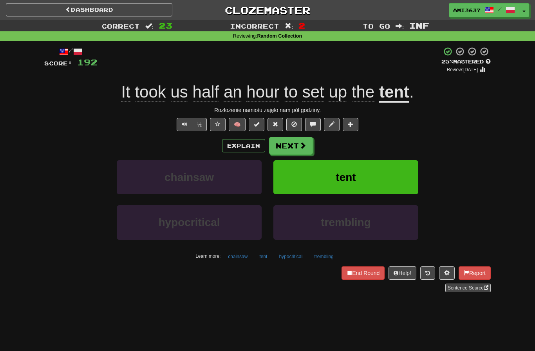
click at [335, 178] on button "tent" at bounding box center [345, 177] width 145 height 34
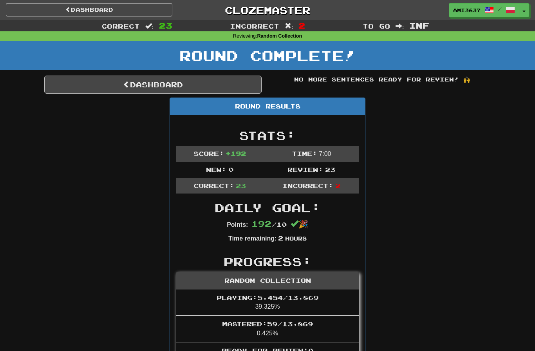
click at [109, 86] on link "Dashboard" at bounding box center [152, 85] width 217 height 18
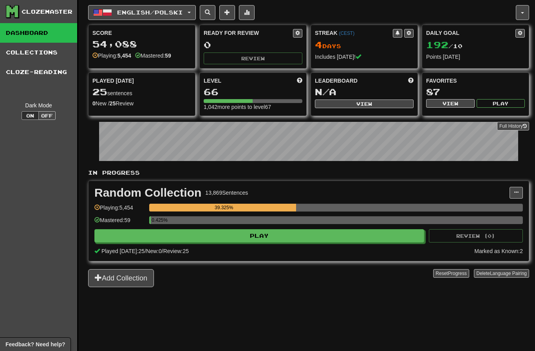
click at [401, 238] on button "Play" at bounding box center [259, 235] width 330 height 13
select select "********"
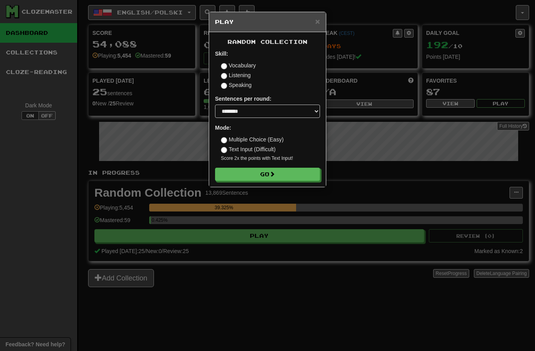
click at [306, 174] on button "Go" at bounding box center [267, 174] width 105 height 13
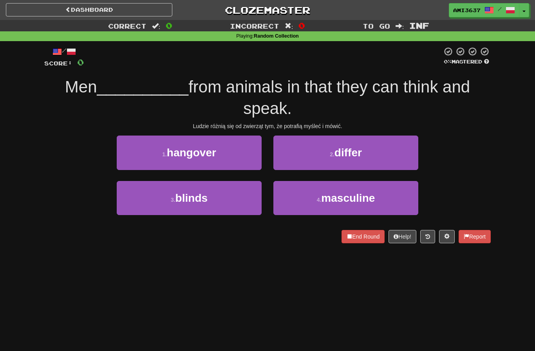
click at [396, 152] on button "2 . differ" at bounding box center [345, 153] width 145 height 34
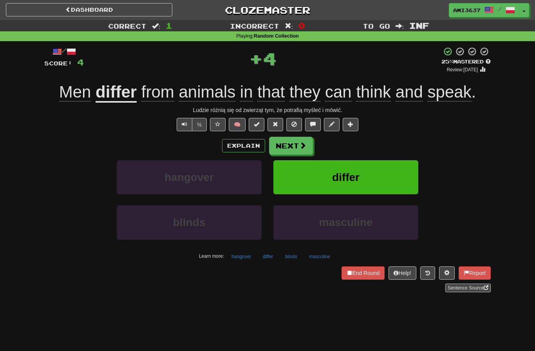
click at [380, 173] on button "differ" at bounding box center [345, 177] width 145 height 34
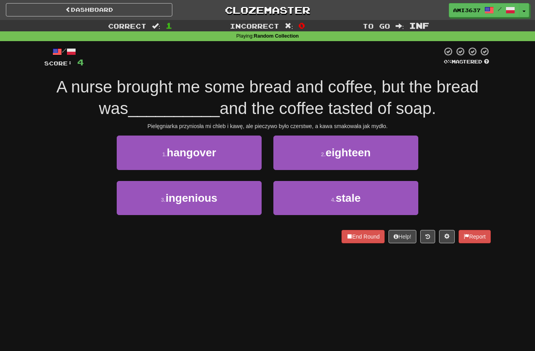
click at [398, 205] on button "4 . stale" at bounding box center [345, 198] width 145 height 34
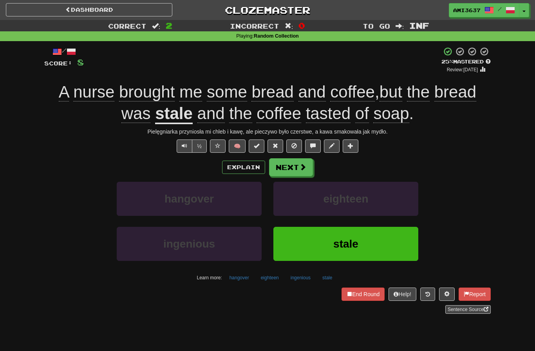
click at [400, 246] on button "stale" at bounding box center [345, 244] width 145 height 34
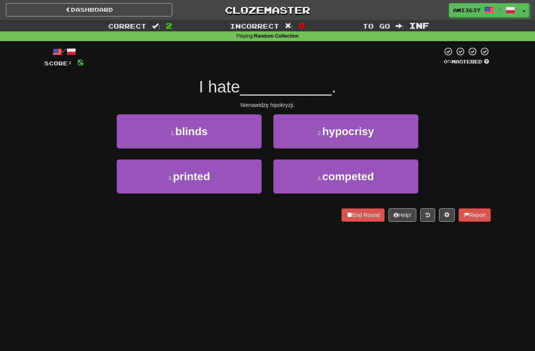
click at [401, 134] on button "2 . hypocrisy" at bounding box center [345, 131] width 145 height 34
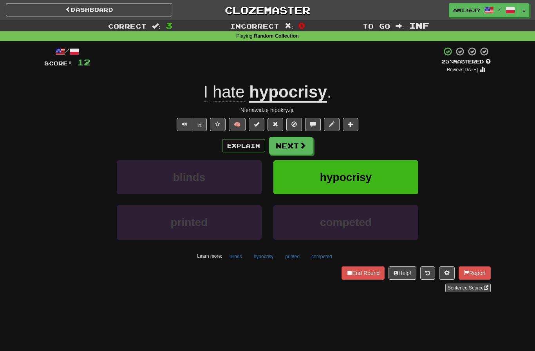
click at [395, 177] on button "hypocrisy" at bounding box center [345, 177] width 145 height 34
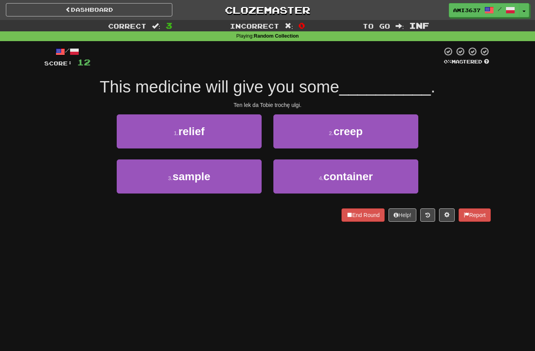
click at [128, 132] on button "1 . relief" at bounding box center [189, 131] width 145 height 34
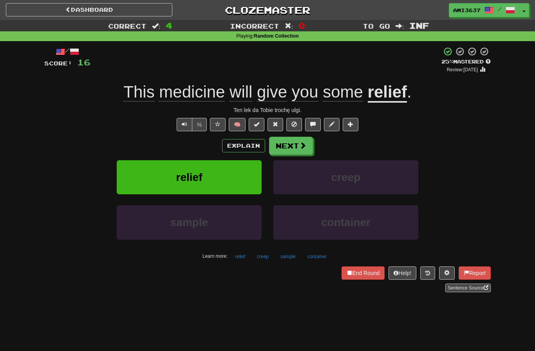
click at [137, 176] on button "relief" at bounding box center [189, 177] width 145 height 34
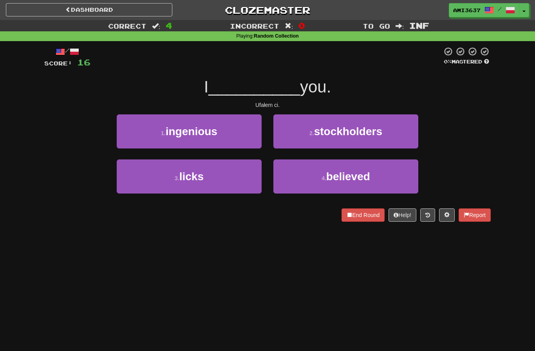
click at [407, 169] on button "4 . believed" at bounding box center [345, 176] width 145 height 34
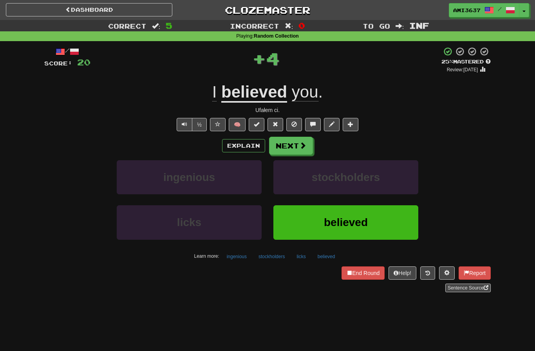
click at [391, 219] on button "believed" at bounding box center [345, 222] width 145 height 34
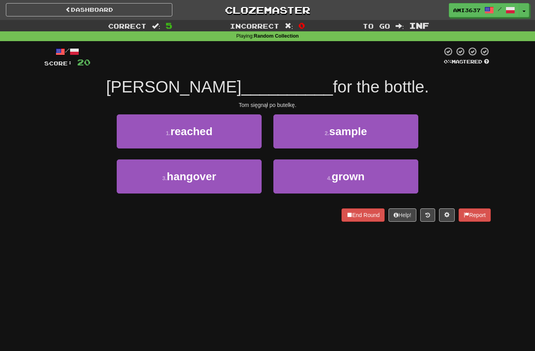
click at [135, 137] on button "1 . reached" at bounding box center [189, 131] width 145 height 34
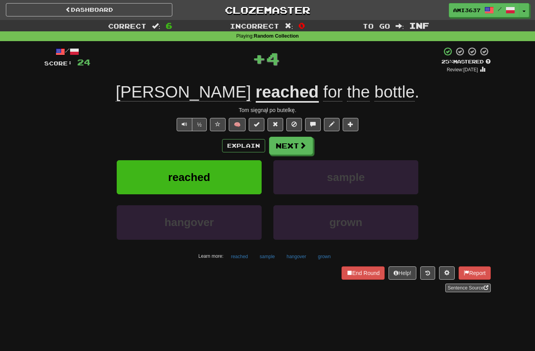
click at [143, 177] on button "reached" at bounding box center [189, 177] width 145 height 34
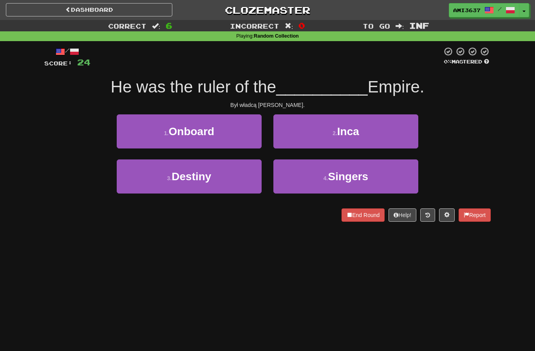
click at [406, 134] on button "2 . Inca" at bounding box center [345, 131] width 145 height 34
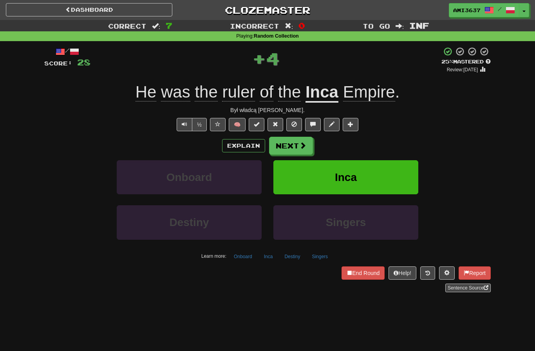
click at [396, 175] on button "Inca" at bounding box center [345, 177] width 145 height 34
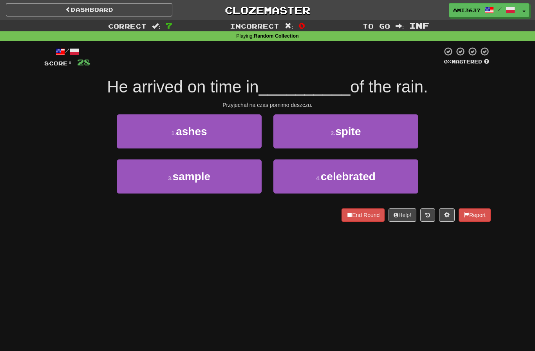
click at [401, 134] on button "2 . spite" at bounding box center [345, 131] width 145 height 34
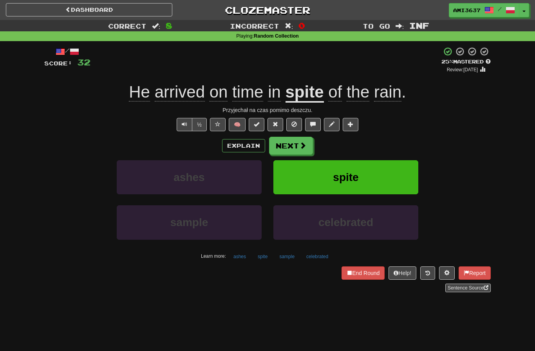
click at [392, 171] on button "spite" at bounding box center [345, 177] width 145 height 34
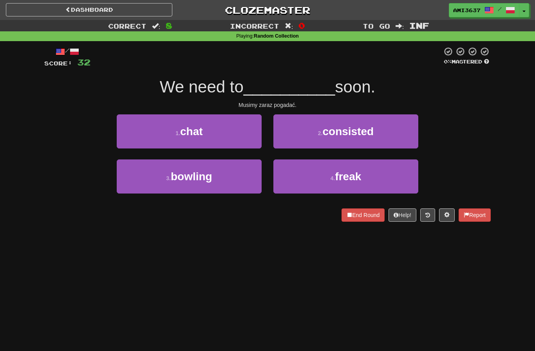
click at [155, 135] on button "1 . chat" at bounding box center [189, 131] width 145 height 34
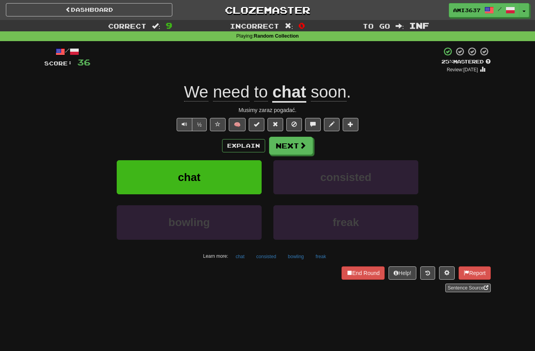
click at [159, 174] on button "chat" at bounding box center [189, 177] width 145 height 34
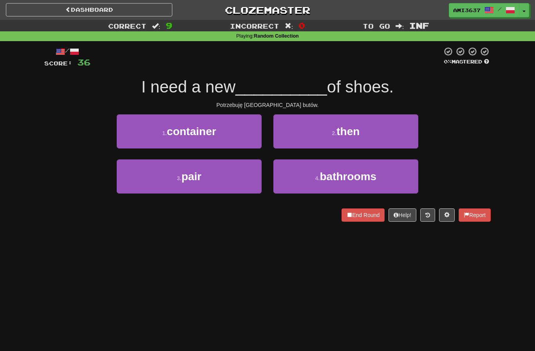
click at [142, 177] on button "3 . pair" at bounding box center [189, 176] width 145 height 34
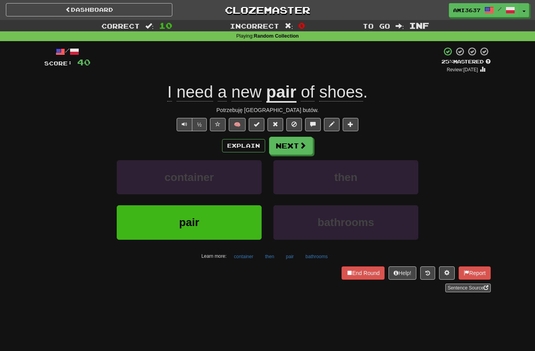
click at [156, 229] on button "pair" at bounding box center [189, 222] width 145 height 34
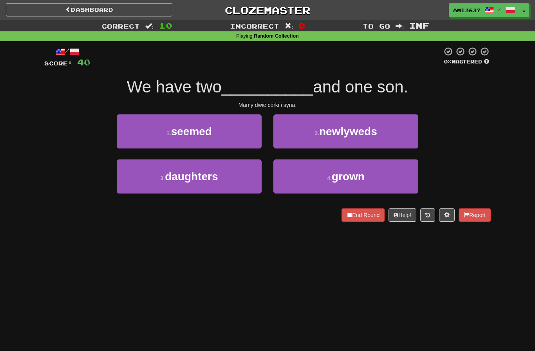
click at [146, 183] on button "3 . daughters" at bounding box center [189, 176] width 145 height 34
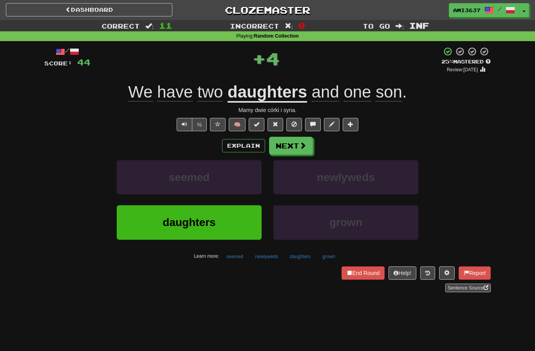
click at [154, 229] on button "daughters" at bounding box center [189, 222] width 145 height 34
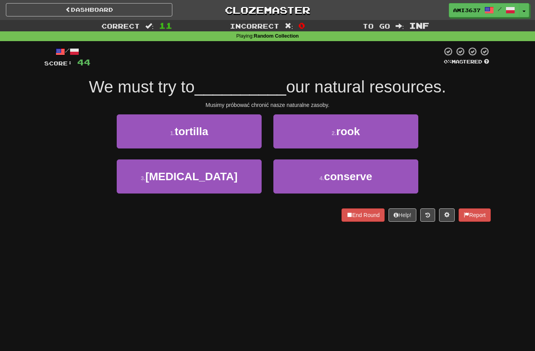
click at [152, 188] on button "3 . sunburn" at bounding box center [189, 176] width 145 height 34
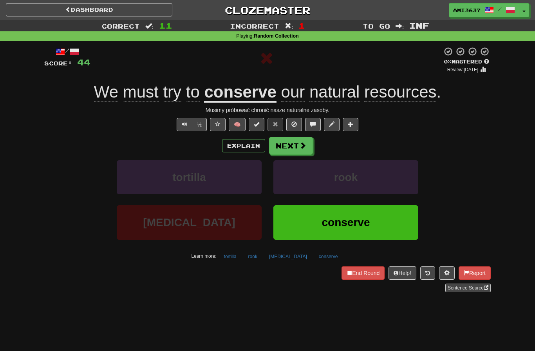
click at [382, 219] on button "conserve" at bounding box center [345, 222] width 145 height 34
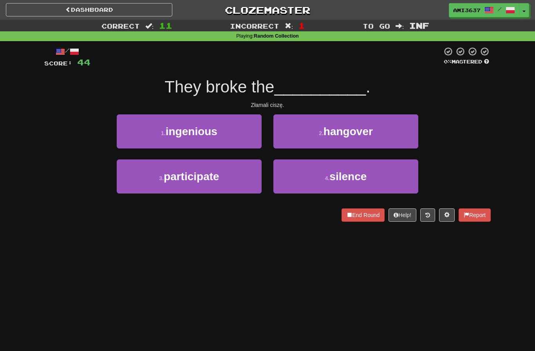
click at [402, 171] on button "4 . silence" at bounding box center [345, 176] width 145 height 34
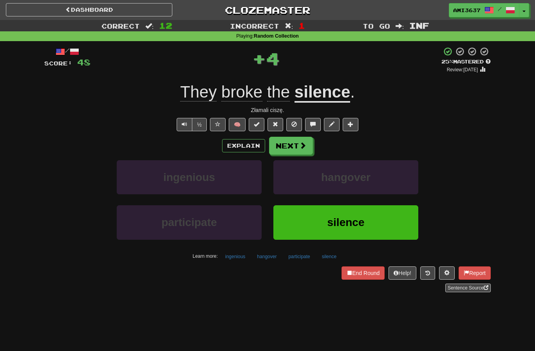
click at [382, 212] on button "silence" at bounding box center [345, 222] width 145 height 34
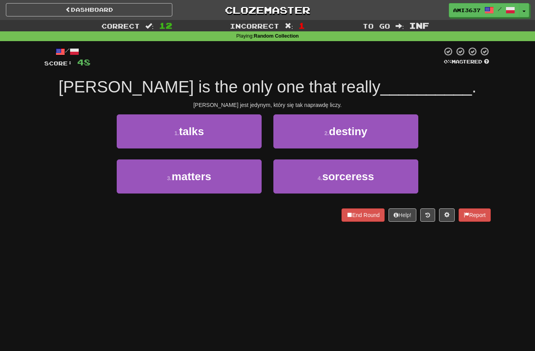
click at [138, 184] on button "3 . matters" at bounding box center [189, 176] width 145 height 34
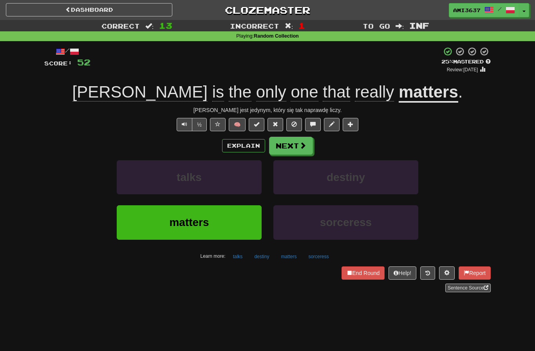
click at [141, 222] on button "matters" at bounding box center [189, 222] width 145 height 34
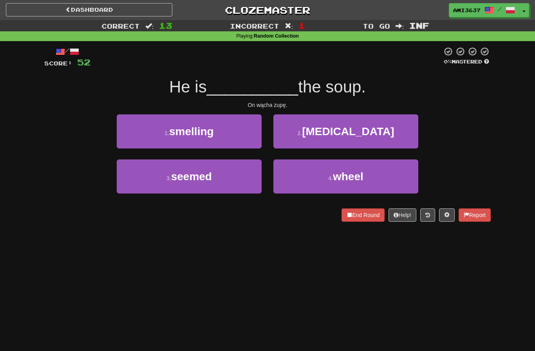
click at [167, 179] on small "3 ." at bounding box center [168, 178] width 5 height 6
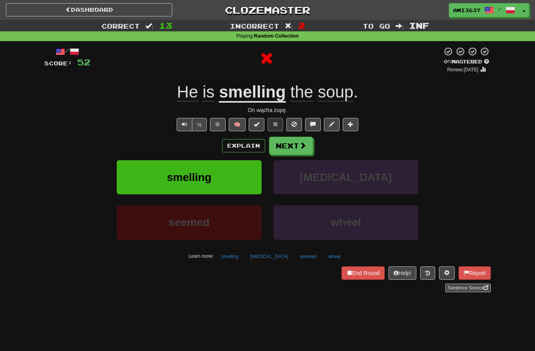
click at [136, 181] on button "smelling" at bounding box center [189, 177] width 145 height 34
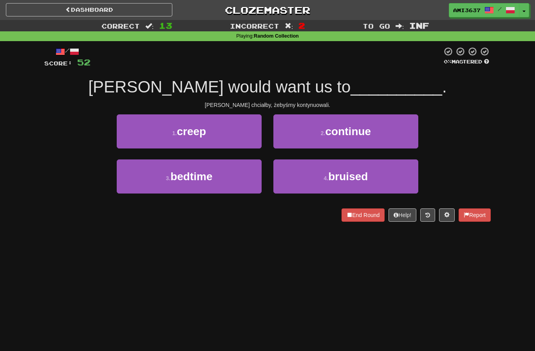
click at [398, 131] on button "2 . continue" at bounding box center [345, 131] width 145 height 34
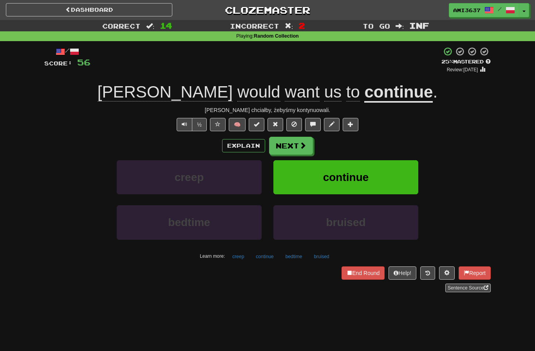
click at [380, 170] on button "continue" at bounding box center [345, 177] width 145 height 34
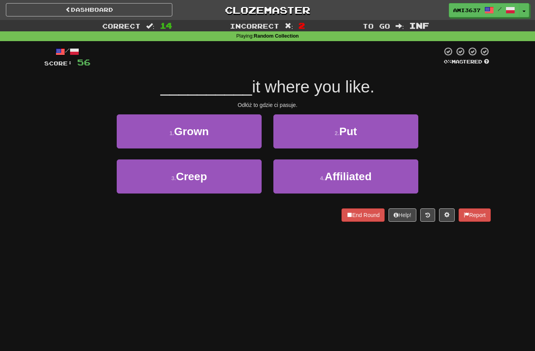
click at [397, 137] on button "2 . Put" at bounding box center [345, 131] width 145 height 34
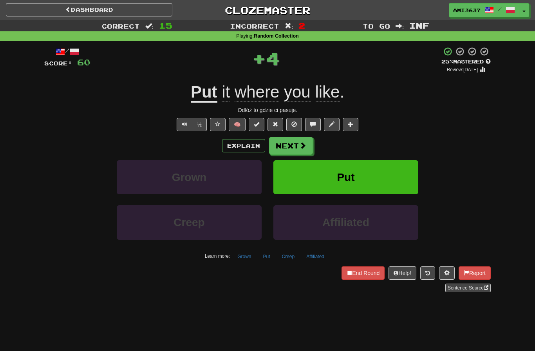
click at [386, 176] on button "Put" at bounding box center [345, 177] width 145 height 34
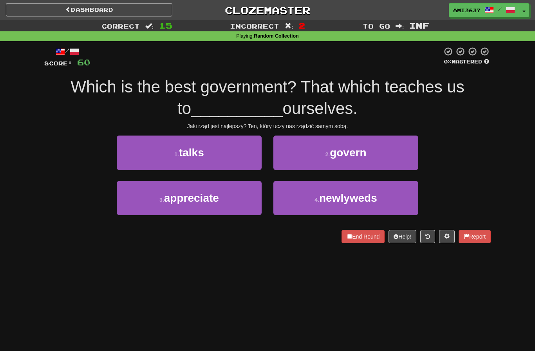
click at [147, 156] on button "1 . talks" at bounding box center [189, 153] width 145 height 34
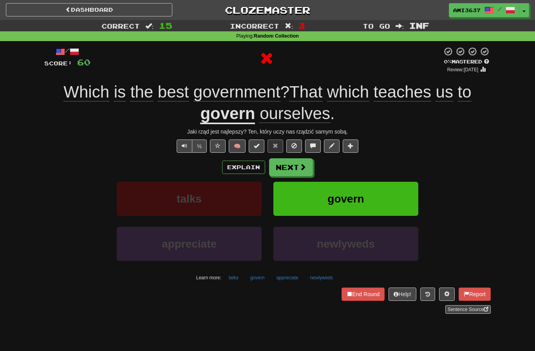
click at [392, 188] on button "govern" at bounding box center [345, 199] width 145 height 34
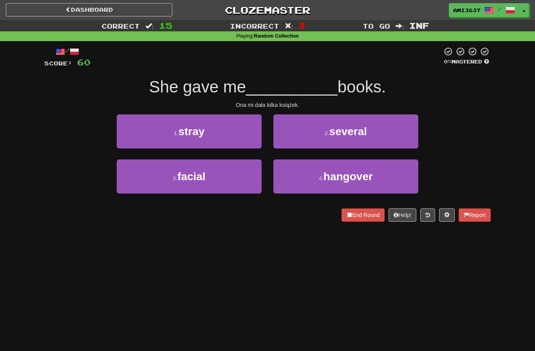
click at [409, 143] on button "2 . several" at bounding box center [345, 131] width 145 height 34
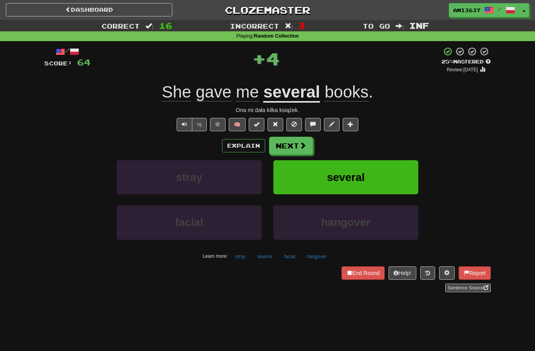
click at [395, 176] on button "several" at bounding box center [345, 177] width 145 height 34
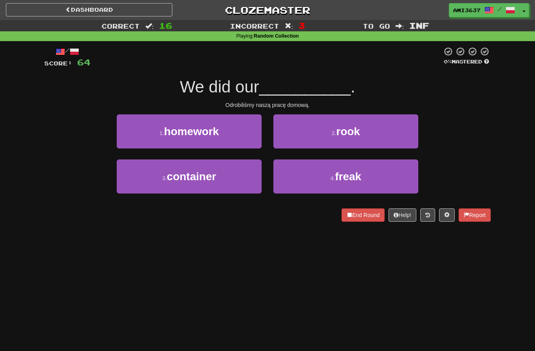
click at [130, 133] on button "1 . homework" at bounding box center [189, 131] width 145 height 34
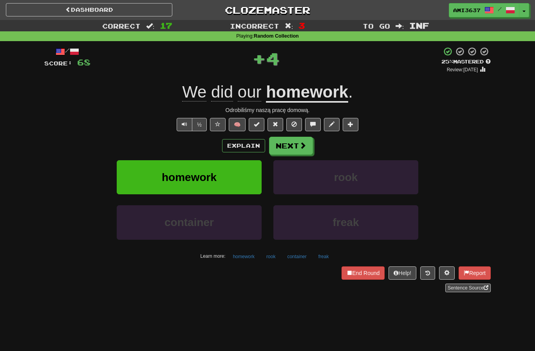
click at [134, 177] on button "homework" at bounding box center [189, 177] width 145 height 34
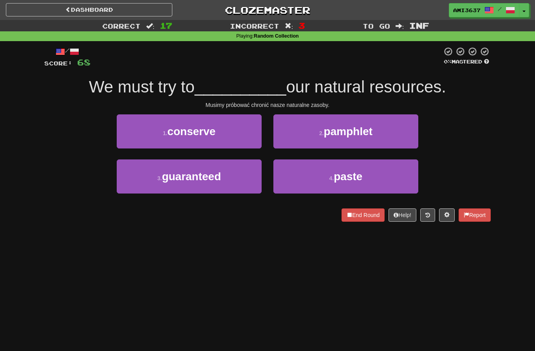
click at [137, 136] on button "1 . conserve" at bounding box center [189, 131] width 145 height 34
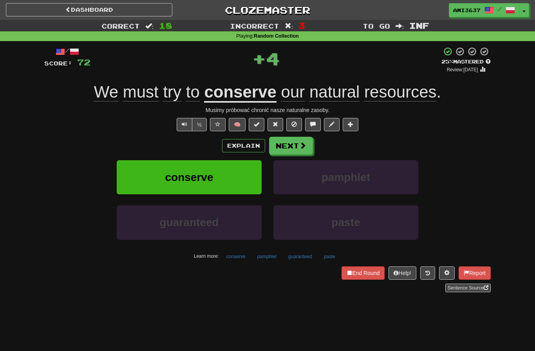
click at [139, 177] on button "conserve" at bounding box center [189, 177] width 145 height 34
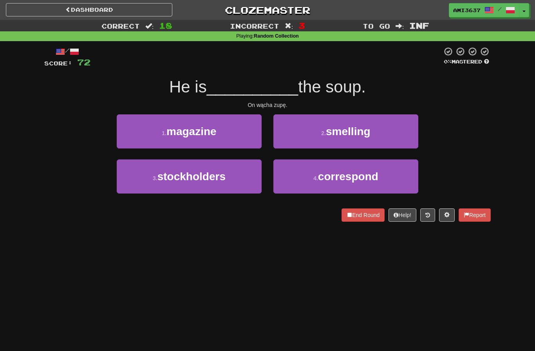
click at [369, 218] on button "End Round" at bounding box center [363, 214] width 43 height 13
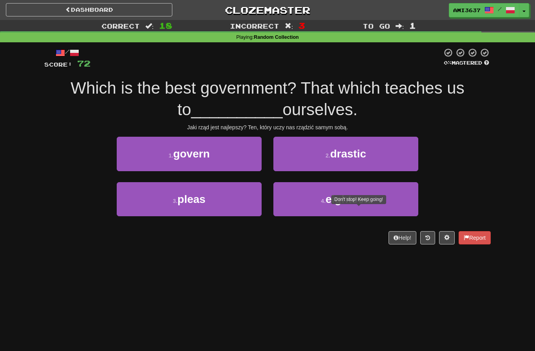
click at [156, 156] on button "1 . govern" at bounding box center [189, 154] width 145 height 34
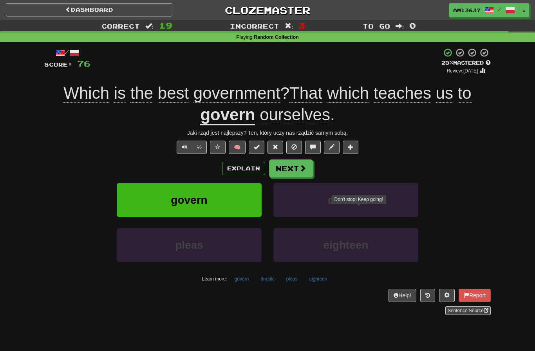
click at [150, 201] on button "govern" at bounding box center [189, 200] width 145 height 34
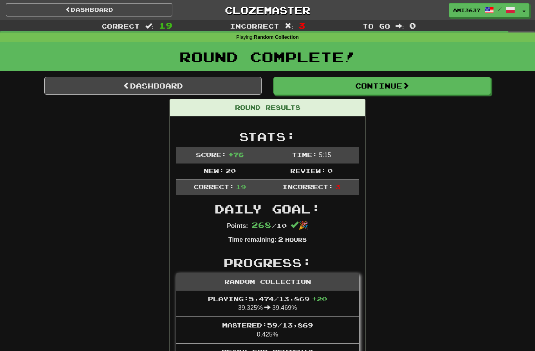
click at [118, 89] on link "Dashboard" at bounding box center [152, 86] width 217 height 18
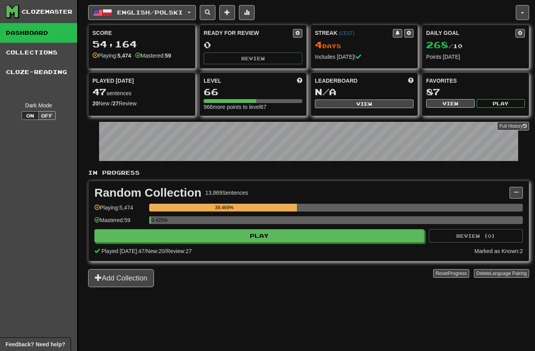
click at [115, 13] on button "English / Polski" at bounding box center [142, 12] width 108 height 15
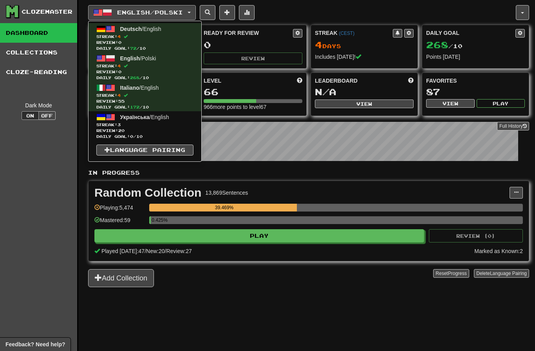
click at [109, 132] on span "Review: 20" at bounding box center [144, 131] width 97 height 6
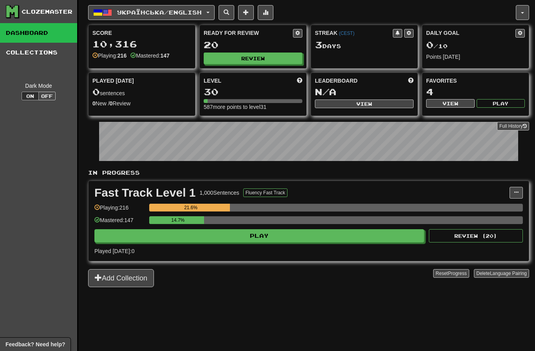
click at [230, 59] on button "Review" at bounding box center [253, 58] width 99 height 12
select select "********"
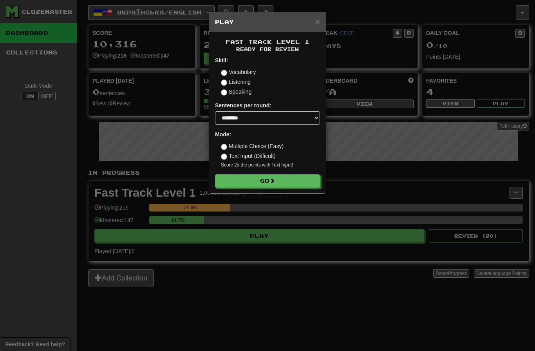
click at [253, 184] on button "Go" at bounding box center [267, 180] width 105 height 13
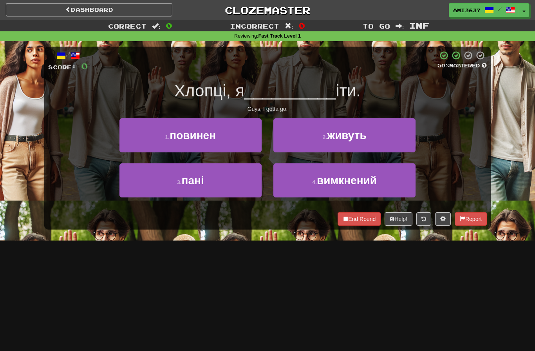
click at [405, 137] on button "2 . живуть" at bounding box center [344, 135] width 142 height 34
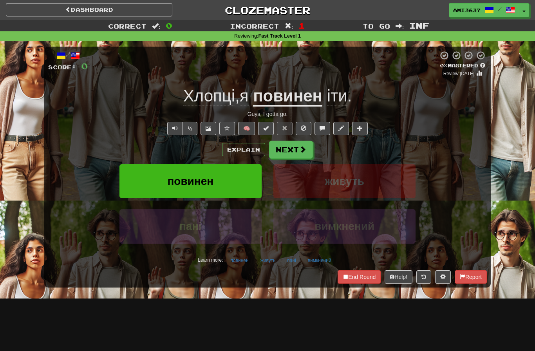
click at [145, 178] on button "повинен" at bounding box center [190, 181] width 142 height 34
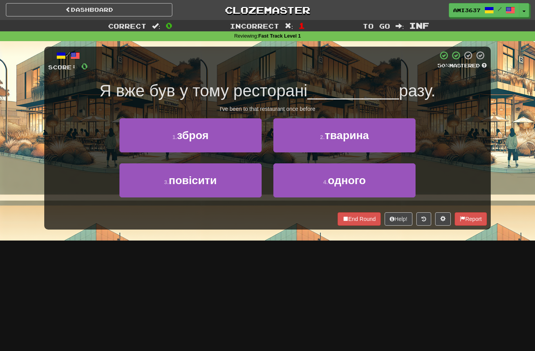
click at [388, 179] on button "4 . одного" at bounding box center [344, 180] width 142 height 34
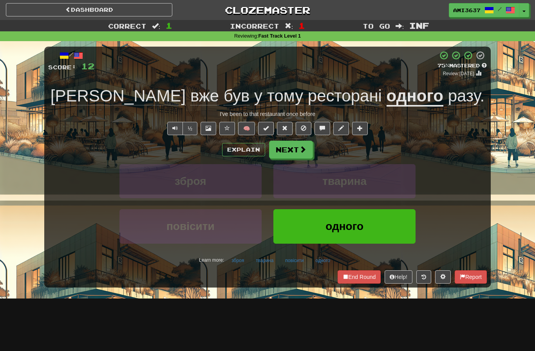
click at [379, 228] on button "одного" at bounding box center [344, 226] width 142 height 34
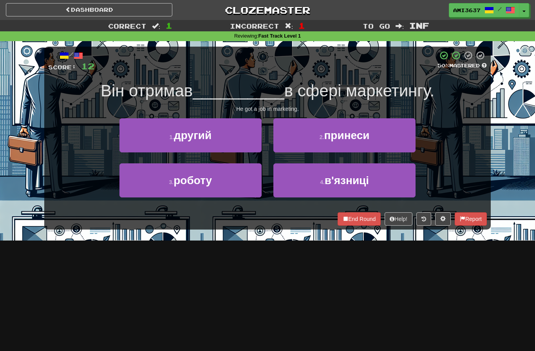
click at [145, 186] on button "3 . роботу" at bounding box center [190, 180] width 142 height 34
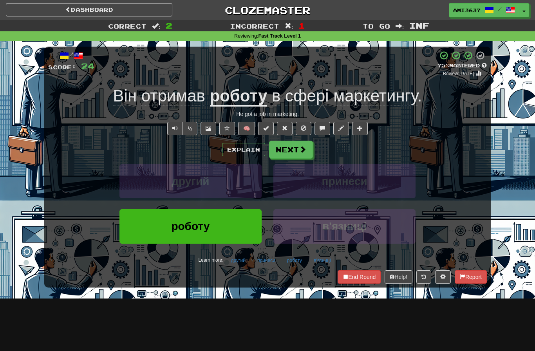
click at [158, 226] on button "роботу" at bounding box center [190, 226] width 142 height 34
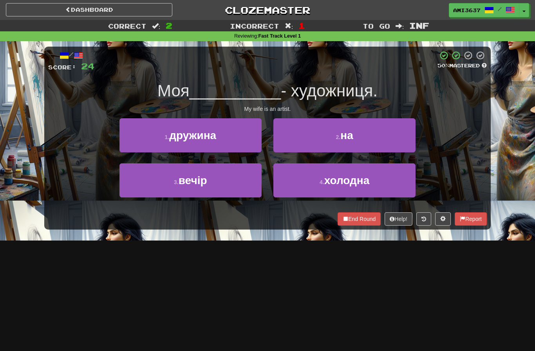
click at [387, 185] on button "4 . холодна" at bounding box center [344, 180] width 142 height 34
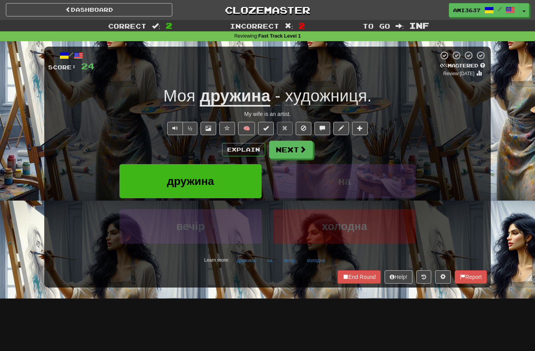
click at [145, 186] on button "дружина" at bounding box center [190, 181] width 142 height 34
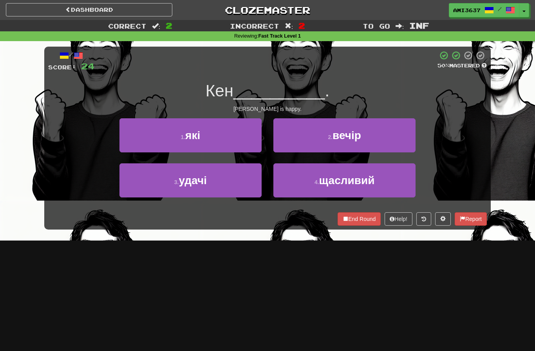
click at [402, 139] on button "2 . вечір" at bounding box center [344, 135] width 142 height 34
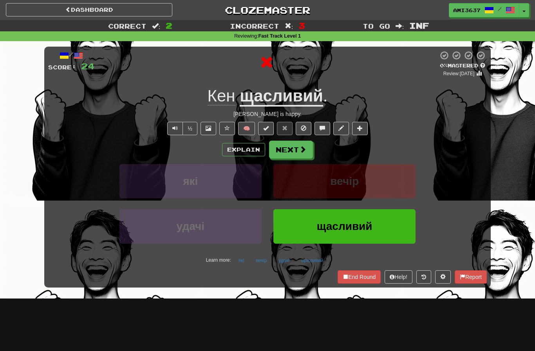
click at [368, 231] on span "щасливий" at bounding box center [345, 226] width 56 height 12
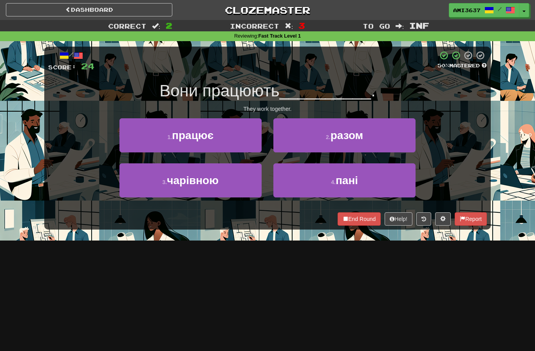
click at [401, 146] on button "2 . разом" at bounding box center [344, 135] width 142 height 34
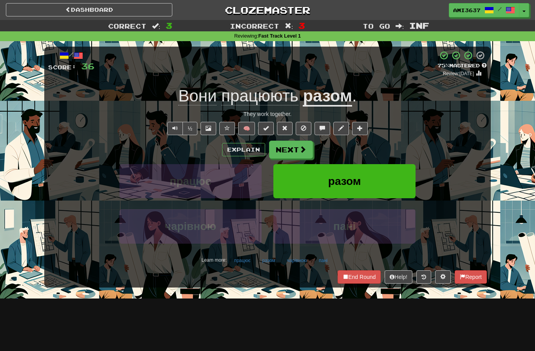
click at [366, 277] on button "End Round" at bounding box center [359, 276] width 43 height 13
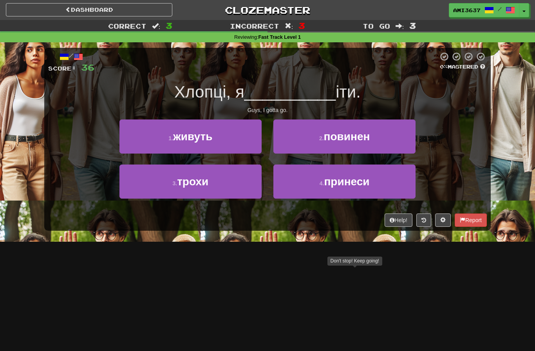
click at [403, 142] on button "2 . повинен" at bounding box center [344, 136] width 142 height 34
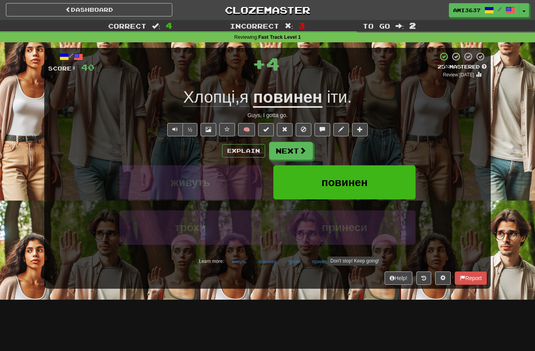
click at [381, 177] on button "повинен" at bounding box center [344, 182] width 142 height 34
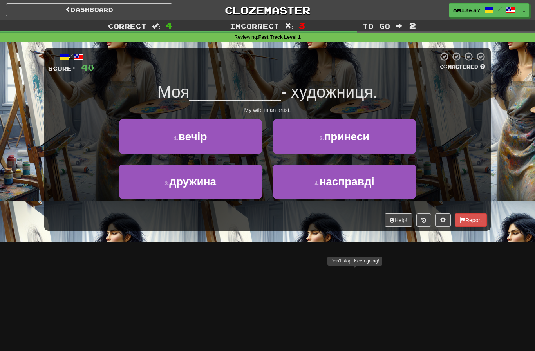
click at [137, 188] on button "3 . дружина" at bounding box center [190, 182] width 142 height 34
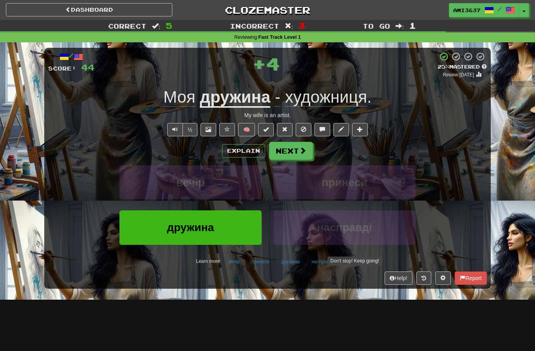
click at [149, 235] on button "дружина" at bounding box center [190, 227] width 142 height 34
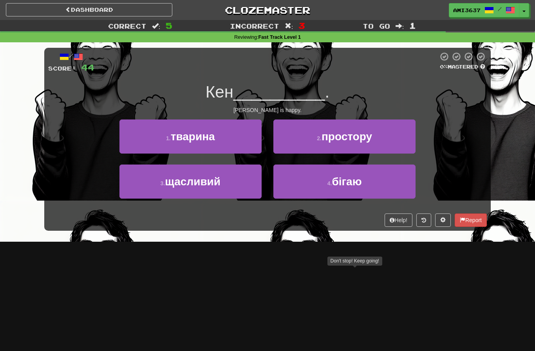
click at [401, 143] on button "2 . простору" at bounding box center [344, 136] width 142 height 34
